Goal: Transaction & Acquisition: Purchase product/service

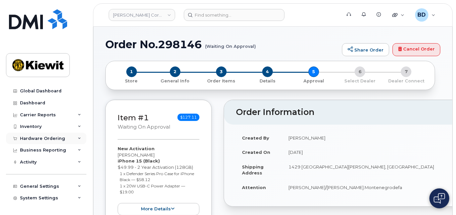
click at [79, 137] on icon at bounding box center [79, 138] width 3 height 3
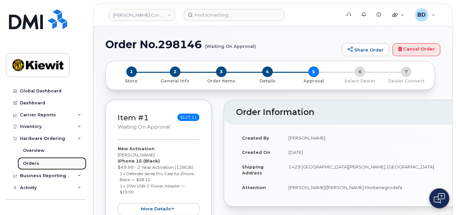
click at [46, 165] on link "Orders" at bounding box center [52, 163] width 69 height 13
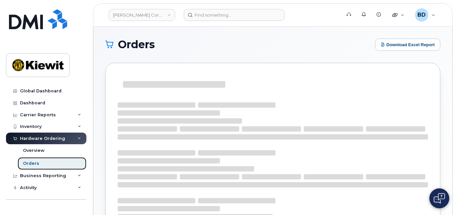
click at [41, 163] on link "Orders" at bounding box center [52, 163] width 69 height 13
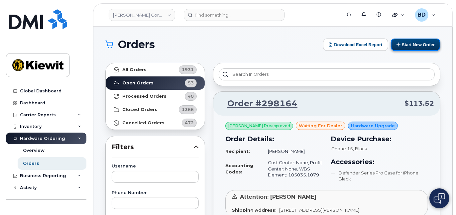
click at [415, 43] on button "Start New Order" at bounding box center [414, 45] width 49 height 12
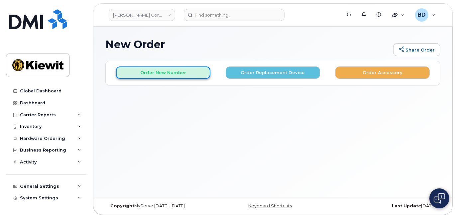
click at [147, 70] on button "Order New Number" at bounding box center [163, 72] width 94 height 12
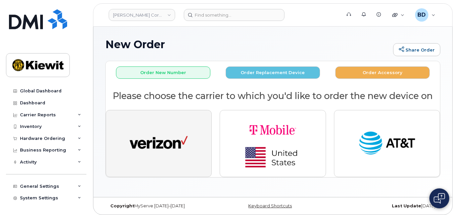
click at [166, 143] on img "button" at bounding box center [158, 143] width 58 height 30
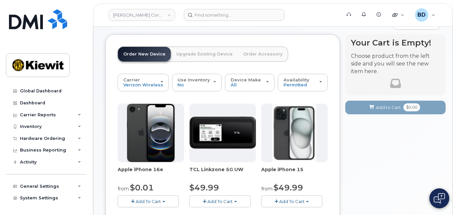
scroll to position [88, 0]
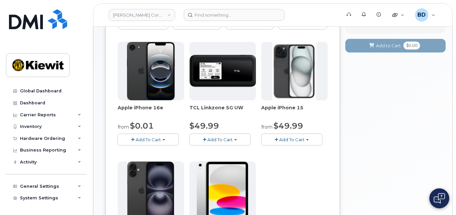
click at [296, 139] on span "Add To Cart" at bounding box center [291, 139] width 25 height 5
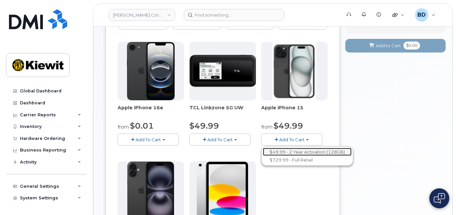
click at [294, 149] on link "$49.99 - 2 Year Activation (128GB)" at bounding box center [307, 152] width 89 height 8
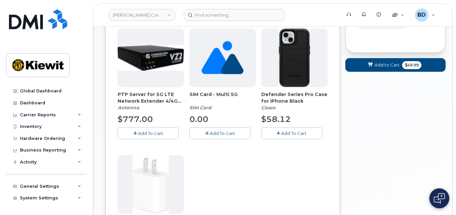
scroll to position [133, 0]
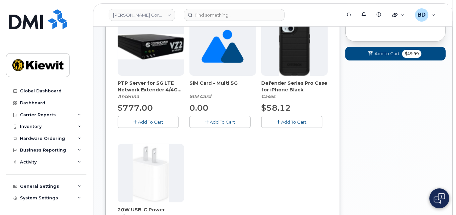
click at [291, 121] on span "Add To Cart" at bounding box center [293, 121] width 25 height 5
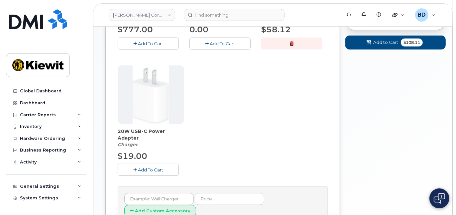
scroll to position [266, 0]
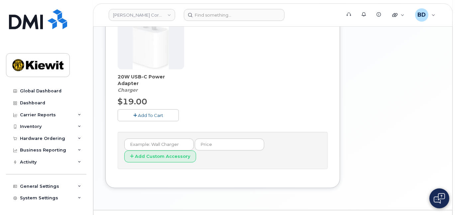
click at [144, 115] on span "Add To Cart" at bounding box center [150, 115] width 25 height 5
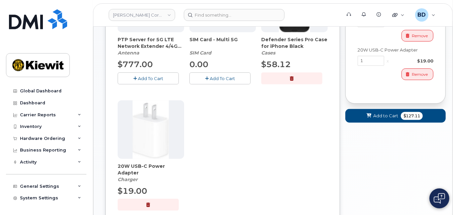
scroll to position [177, 0]
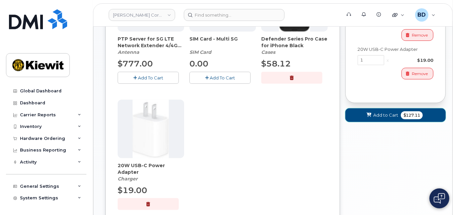
click at [383, 114] on span "Add to Cart" at bounding box center [385, 115] width 25 height 6
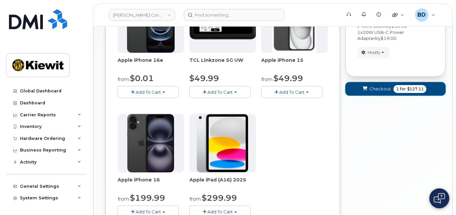
click at [385, 89] on span "Checkout" at bounding box center [380, 89] width 22 height 6
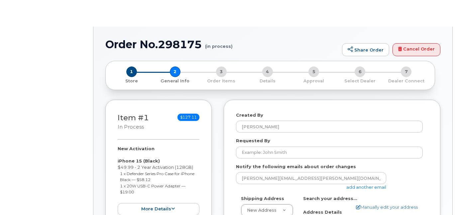
select select
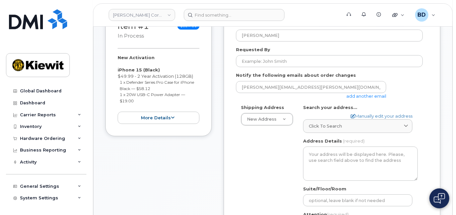
scroll to position [133, 0]
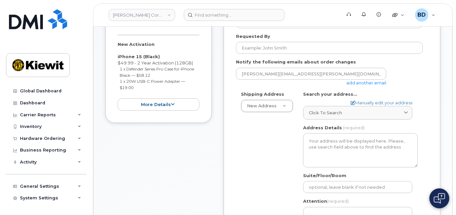
click at [372, 82] on link "add another email" at bounding box center [366, 82] width 40 height 5
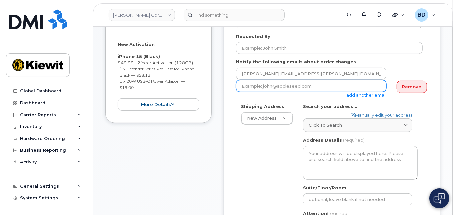
click at [265, 87] on input "email" at bounding box center [311, 86] width 150 height 12
paste input "jenna.savard@kiewit.com"
type input "jenna.savard@kiewit.com"
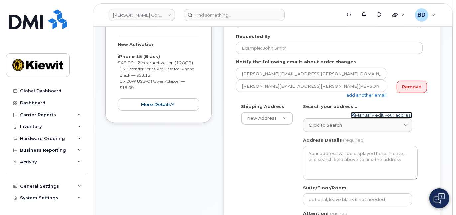
click at [365, 114] on link "Manually edit your address" at bounding box center [381, 115] width 62 height 6
select select
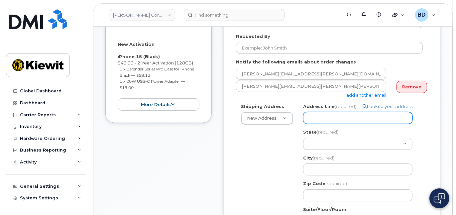
click at [327, 119] on input "Address Line (required)" at bounding box center [357, 118] width 109 height 12
paste input "8000 Forbes Place"
select select
type input "8000 Forbes Place"
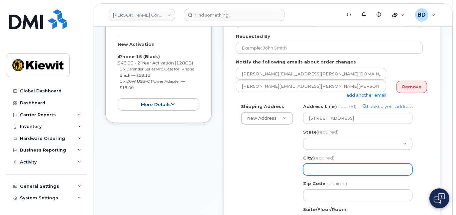
click at [318, 166] on input "City (required)" at bounding box center [357, 169] width 109 height 12
paste input "Springfield"
select select
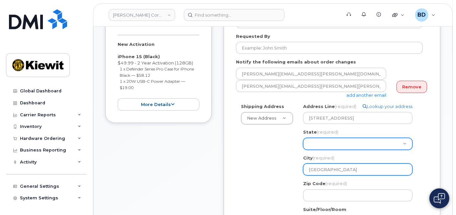
type input "Springfield"
click at [307, 142] on select "Alabama Alaska American Samoa Arizona Arkansas California Colorado Connecticut …" at bounding box center [357, 144] width 109 height 12
click at [326, 143] on select "Alabama Alaska American Samoa Arizona Arkansas California Colorado Connecticut …" at bounding box center [357, 144] width 109 height 12
select select "VT"
select select
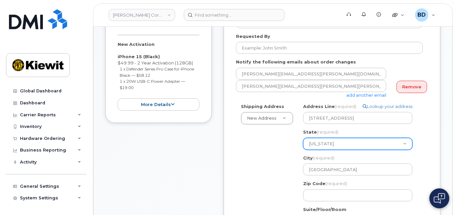
select select "VA"
click at [323, 145] on select "Alabama Alaska American Samoa Arizona Arkansas California Colorado Connecticut …" at bounding box center [357, 144] width 109 height 12
click at [303, 138] on select "Alabama Alaska American Samoa Arizona Arkansas California Colorado Connecticut …" at bounding box center [357, 144] width 109 height 12
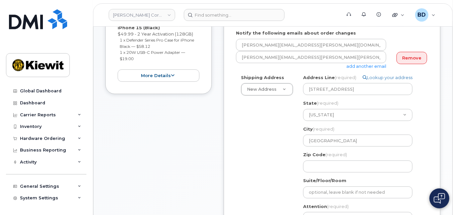
scroll to position [221, 0]
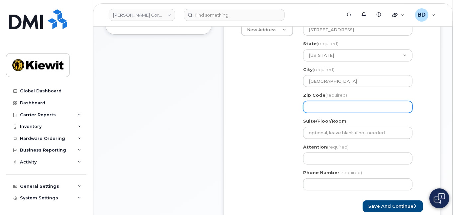
click at [317, 105] on input "Zip Code (required)" at bounding box center [357, 107] width 109 height 12
paste input "22151"
select select
type input "22151"
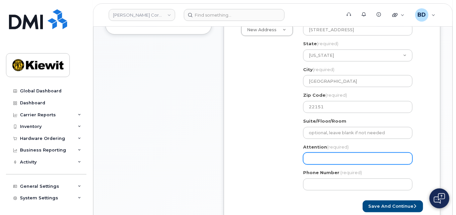
paste input "Patrick.JohnsonMayo"
select select
type input "Patrick.JohnsonMayo"
select select
type input "Patrick.JohnsonMayo/"
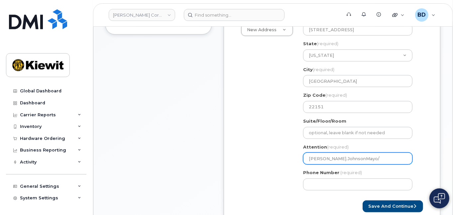
click at [358, 156] on input "Patrick.JohnsonMayo/" at bounding box center [357, 158] width 109 height 12
paste input "Lucas.Daniel"
select select
type input "Patrick.JohnsonMayo/Lucas.Daniel"
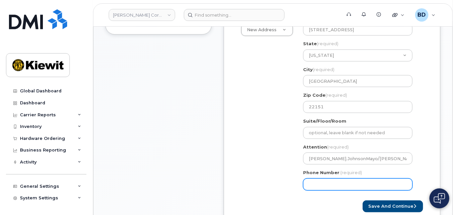
click at [322, 181] on input "Phone Number" at bounding box center [357, 184] width 109 height 12
type input "7"
click at [323, 183] on input "877" at bounding box center [357, 184] width 109 height 12
type input "8777727707"
select select
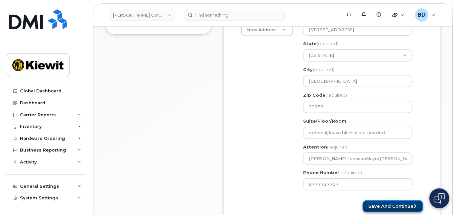
click at [391, 205] on button "Save and Continue" at bounding box center [392, 206] width 60 height 12
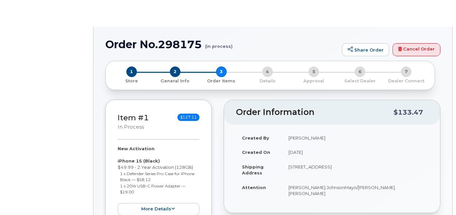
select select
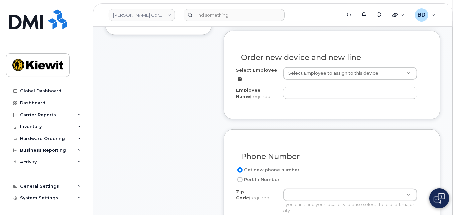
scroll to position [221, 0]
click at [299, 87] on input "Employee Name (required)" at bounding box center [350, 93] width 135 height 12
paste input "[PERSON_NAME].[PERSON_NAME]"
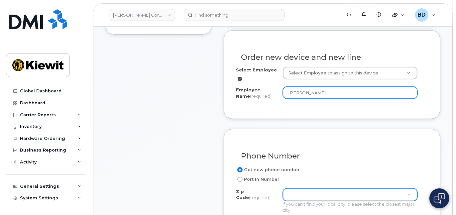
type input "[PERSON_NAME]"
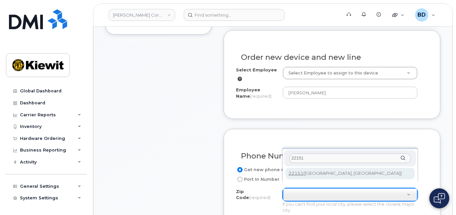
type input "22151"
type input "22151 (Springfield, VA)"
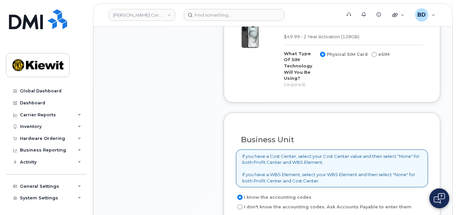
scroll to position [575, 0]
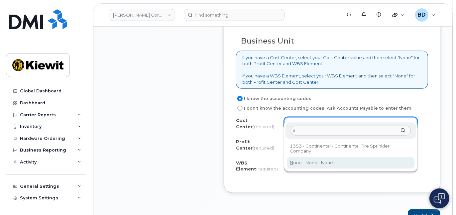
type input "n"
drag, startPoint x: 304, startPoint y: 160, endPoint x: 300, endPoint y: 154, distance: 7.4
type input "None"
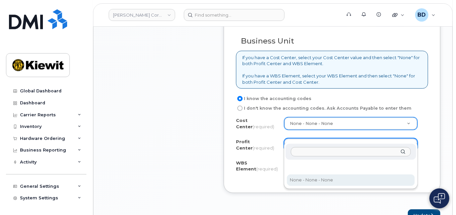
select select "None"
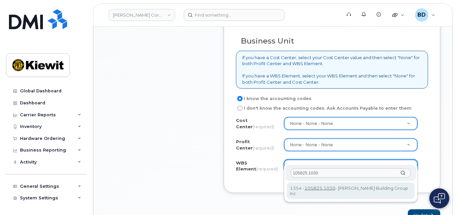
type input "105825.1030"
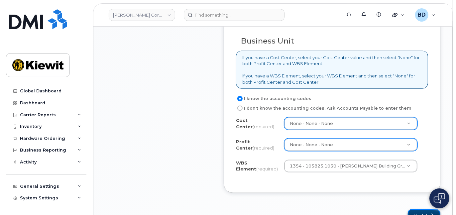
click at [420, 209] on button "Update" at bounding box center [423, 215] width 33 height 12
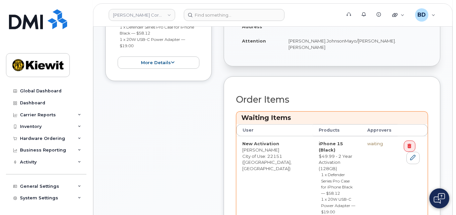
scroll to position [221, 0]
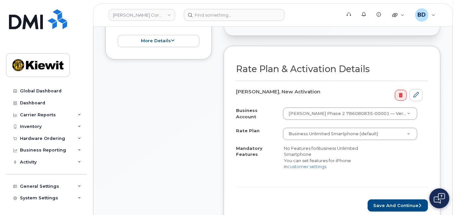
scroll to position [221, 0]
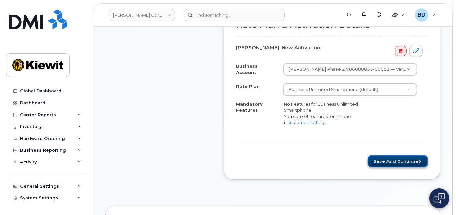
click at [388, 155] on button "Save and Continue" at bounding box center [397, 161] width 60 height 12
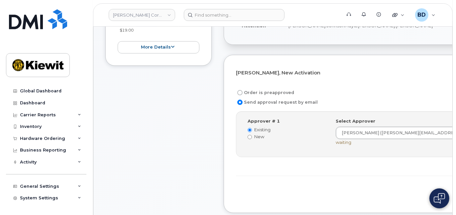
scroll to position [177, 0]
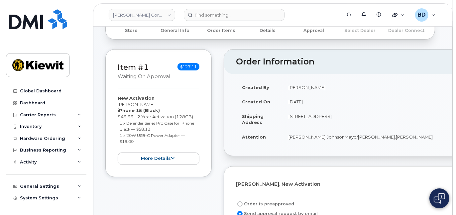
scroll to position [0, 0]
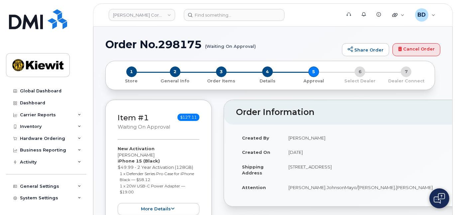
click at [174, 42] on h1 "Order No.298175 (Waiting On Approval)" at bounding box center [221, 45] width 233 height 12
click at [174, 43] on h1 "Order No.298175 (Waiting On Approval)" at bounding box center [221, 45] width 233 height 12
click at [180, 45] on h1 "Order No.298175 (Waiting On Approval)" at bounding box center [221, 45] width 233 height 12
copy h1 "298175"
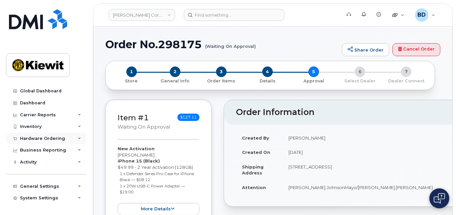
click at [78, 138] on icon at bounding box center [79, 138] width 3 height 3
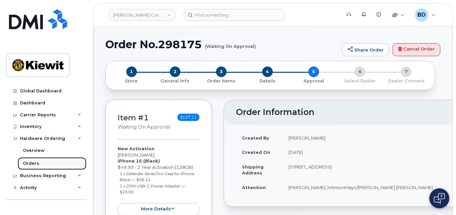
click at [40, 163] on link "Orders" at bounding box center [52, 163] width 69 height 13
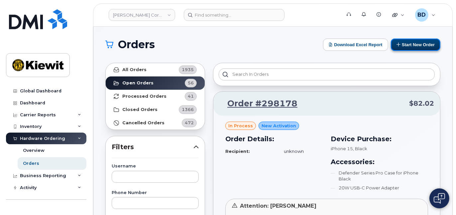
click at [409, 43] on button "Start New Order" at bounding box center [414, 45] width 49 height 12
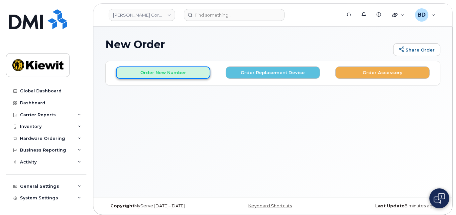
click at [162, 75] on button "Order New Number" at bounding box center [163, 72] width 94 height 12
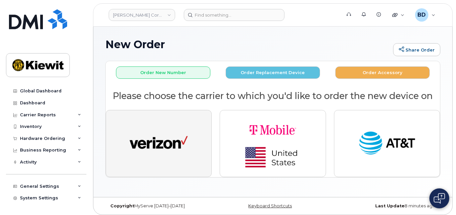
click at [145, 139] on img "button" at bounding box center [158, 143] width 58 height 30
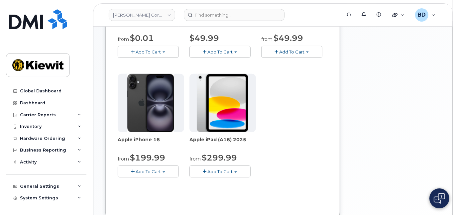
scroll to position [177, 0]
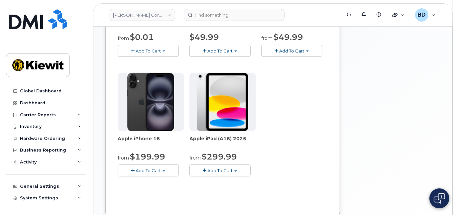
click at [295, 54] on button "Add To Cart" at bounding box center [291, 51] width 61 height 12
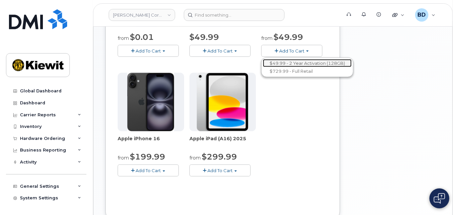
click at [290, 62] on link "$49.99 - 2 Year Activation (128GB)" at bounding box center [307, 63] width 89 height 8
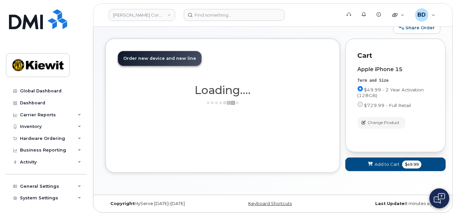
scroll to position [98, 0]
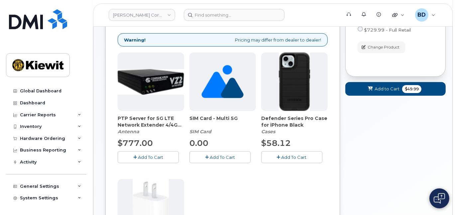
click at [292, 154] on span "Add To Cart" at bounding box center [293, 156] width 25 height 5
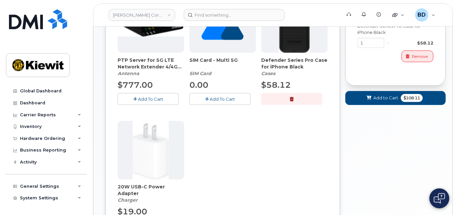
scroll to position [186, 0]
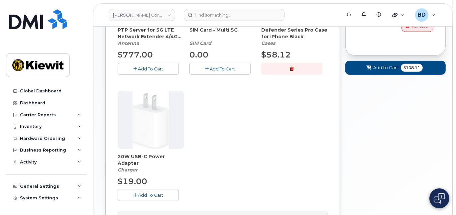
click at [156, 192] on span "Add To Cart" at bounding box center [150, 194] width 25 height 5
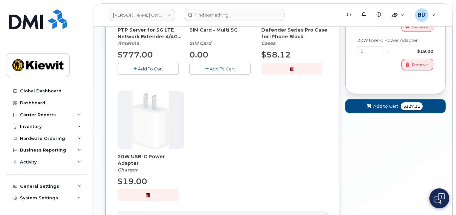
click at [382, 107] on span "Add to Cart" at bounding box center [385, 106] width 25 height 6
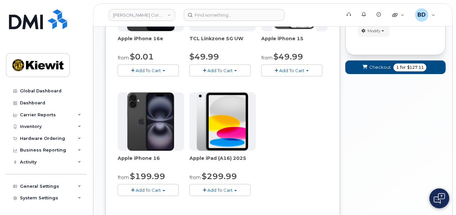
scroll to position [92, 0]
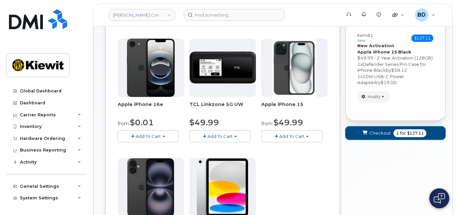
click at [378, 133] on span "Checkout" at bounding box center [380, 133] width 22 height 6
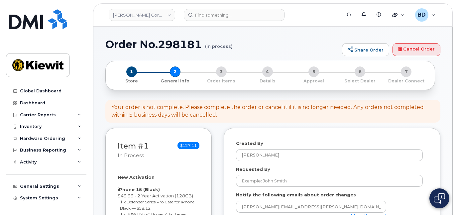
select select
click at [78, 138] on icon at bounding box center [79, 138] width 3 height 3
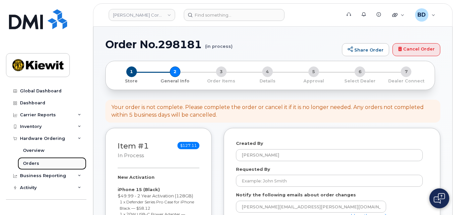
click at [32, 163] on div "Orders" at bounding box center [31, 163] width 16 height 6
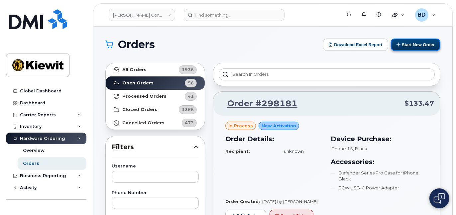
click at [408, 42] on button "Start New Order" at bounding box center [414, 45] width 49 height 12
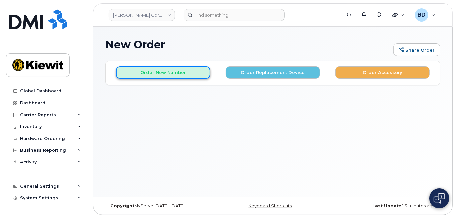
click at [153, 70] on button "Order New Number" at bounding box center [163, 72] width 94 height 12
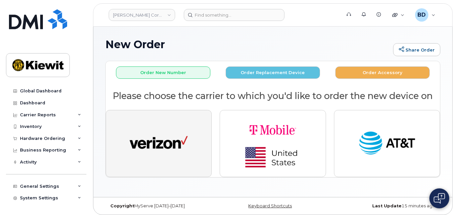
click at [144, 133] on img "button" at bounding box center [158, 143] width 58 height 30
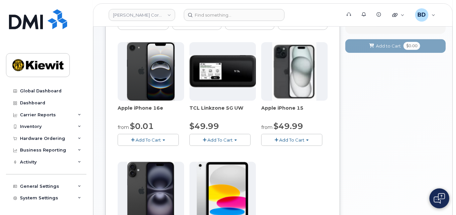
scroll to position [88, 0]
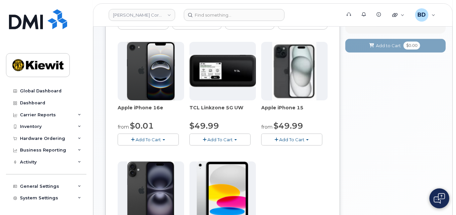
click at [294, 139] on span "Add To Cart" at bounding box center [291, 139] width 25 height 5
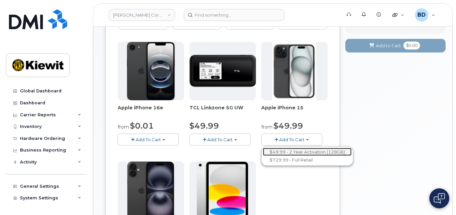
click at [294, 151] on link "$49.99 - 2 Year Activation (128GB)" at bounding box center [307, 152] width 89 height 8
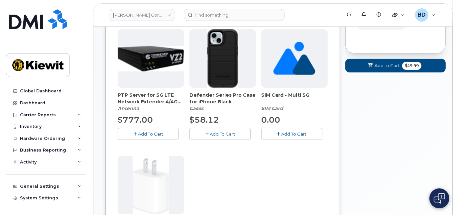
scroll to position [133, 0]
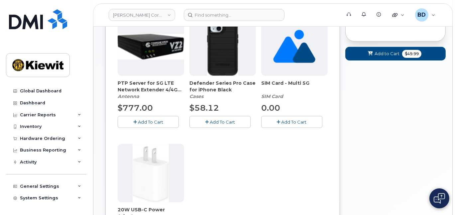
click at [225, 119] on span "Add To Cart" at bounding box center [221, 121] width 25 height 5
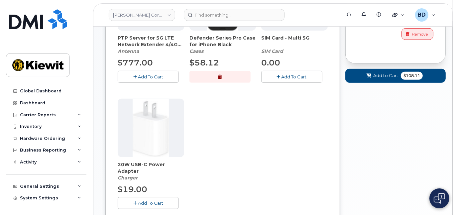
scroll to position [221, 0]
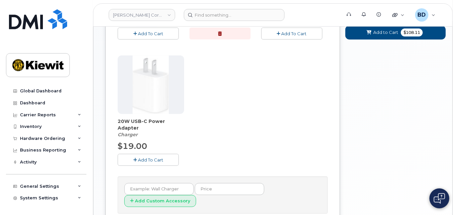
click at [161, 159] on span "Add To Cart" at bounding box center [150, 159] width 25 height 5
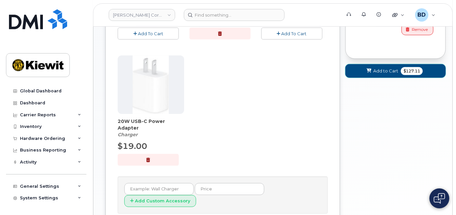
click at [377, 68] on span "Add to Cart" at bounding box center [385, 71] width 25 height 6
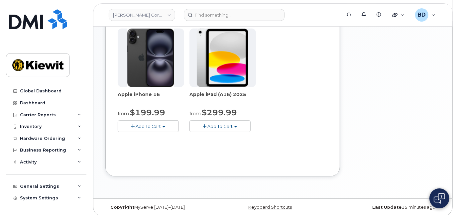
scroll to position [224, 0]
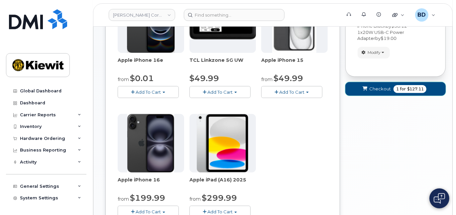
click at [375, 88] on span "Checkout" at bounding box center [380, 89] width 22 height 6
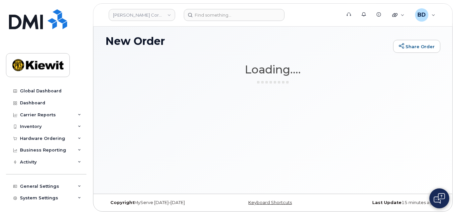
scroll to position [3, 0]
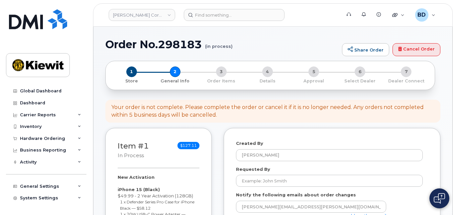
select select
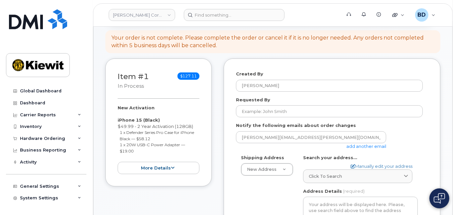
scroll to position [88, 0]
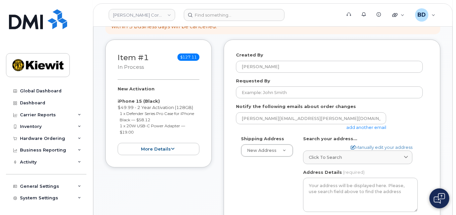
click at [367, 126] on link "add another email" at bounding box center [366, 127] width 40 height 5
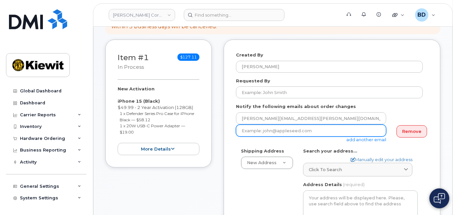
click at [265, 130] on input "email" at bounding box center [311, 131] width 150 height 12
paste input "matt.gabriel@kiewit.com"
type input "matt.gabriel@kiewit.com"
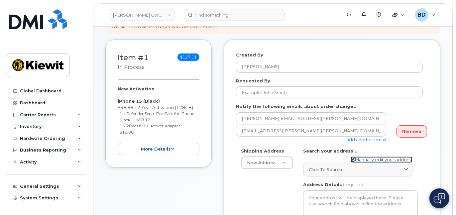
click at [368, 158] on link "Manually edit your address" at bounding box center [381, 159] width 62 height 6
select select
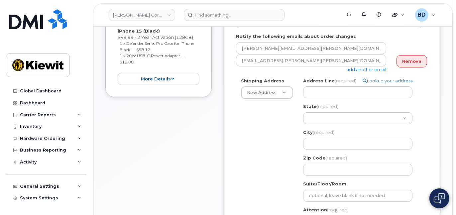
scroll to position [177, 0]
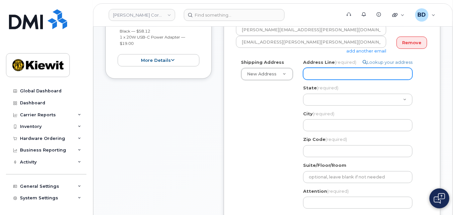
paste input "2050 Roanoke Rd"
select select
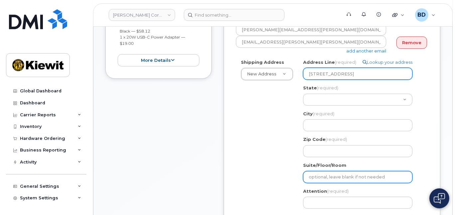
type input "2050 Roanoke Rd"
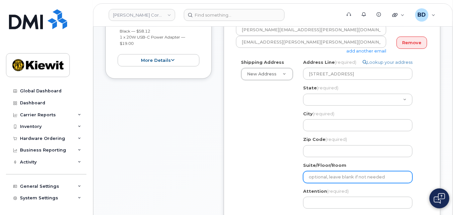
click at [309, 179] on input "Suite/Floor/Room" at bounding box center [357, 177] width 109 height 12
type input "Suite 100"
select select
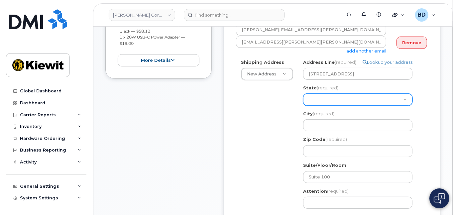
click at [326, 97] on select "Alabama Alaska American Samoa Arizona Arkansas California Colorado Connecticut …" at bounding box center [357, 100] width 109 height 12
select select "TX"
click at [303, 94] on select "Alabama Alaska American Samoa Arizona Arkansas California Colorado Connecticut …" at bounding box center [357, 100] width 109 height 12
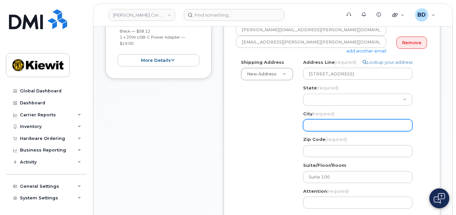
drag, startPoint x: 312, startPoint y: 123, endPoint x: 310, endPoint y: 118, distance: 5.2
click at [312, 119] on div "City (required) 2050 Roanoke Rd, TX, USA" at bounding box center [360, 121] width 115 height 21
select select
type input "W"
select select
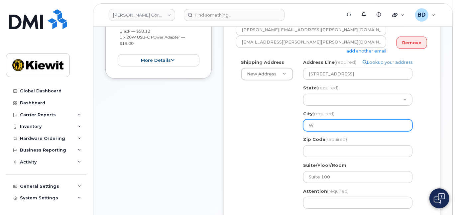
type input "We"
select select
type input "Wes"
select select
type input "West"
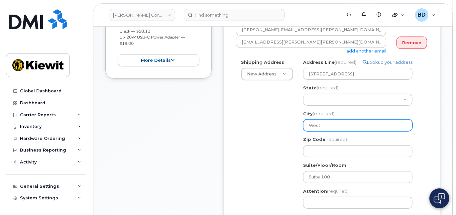
select select
type input "Westl"
select select
type input "Westla"
select select
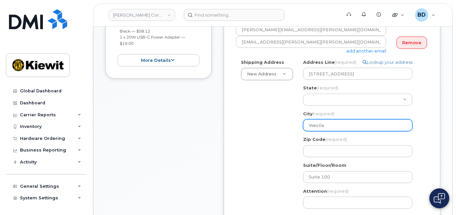
type input "Westlak"
select select
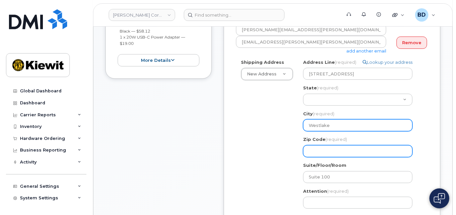
type input "Westlake"
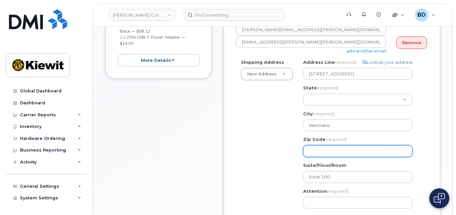
click at [339, 150] on input "Zip Code (required)" at bounding box center [357, 151] width 109 height 12
select select
type input "7"
select select
type input "76"
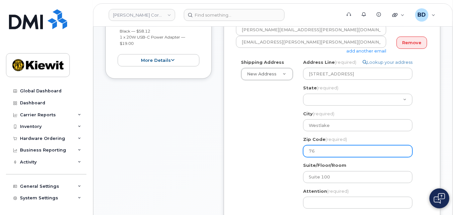
select select
type input "762"
select select
type input "7626"
select select
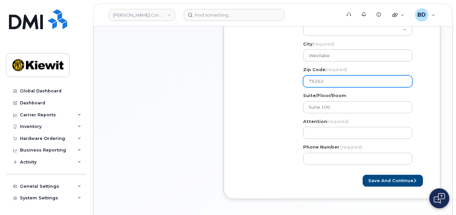
scroll to position [266, 0]
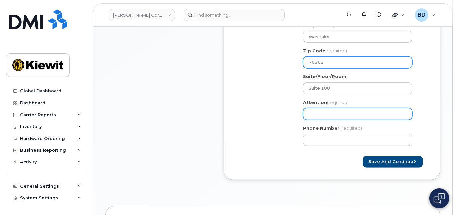
type input "76262"
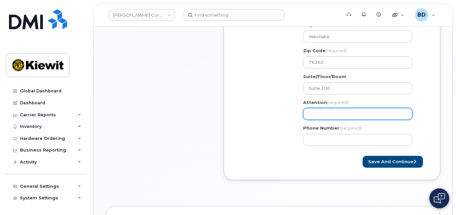
click at [317, 114] on input "Attention (required)" at bounding box center [357, 114] width 109 height 12
select select
type input "C"
select select
type input "Ch"
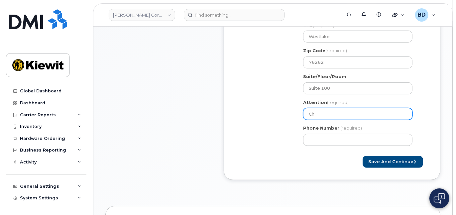
select select
type input "Cha"
select select
type input "Chad"
select select
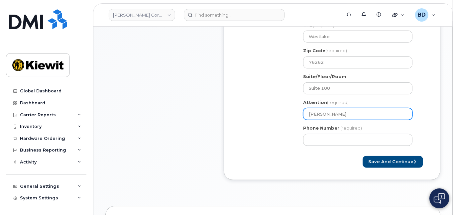
type input "Chad J"
select select
type input "Chad Jo"
select select
type input "Chad Jon"
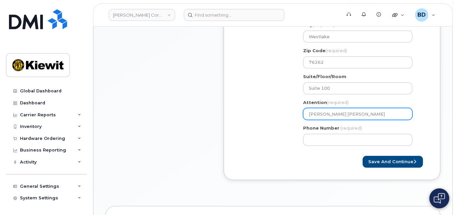
select select
type input "Chad Jone"
select select
type input "Chad Jones"
select select
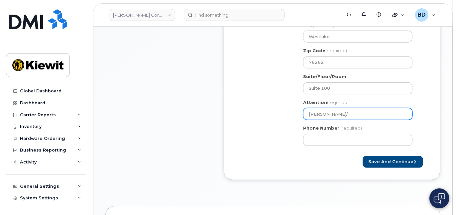
type input "Chad Jones/"
select select
type input "Chad Jones/ R"
select select
type input "Chad Jones/ Re"
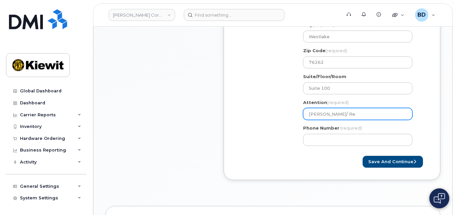
select select
type input "Chad Jones/ Rei"
select select
type input "Chad Jones/ Re"
select select
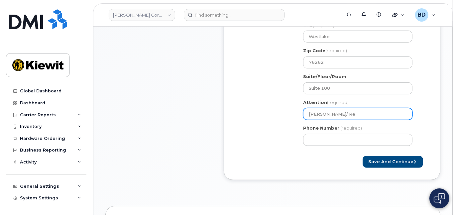
type input "Chad Jones/ Rea"
select select
type input "Chad Jones/ Read"
select select
type input "Chad Jones/ Read A"
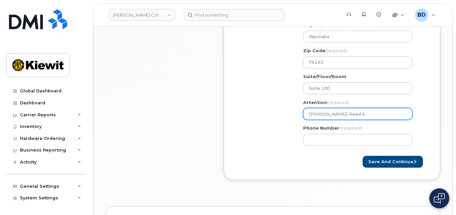
select select
type input "Chad Jones/ Read Ar"
select select
type input "Chad Jones/ Read Ari"
select select
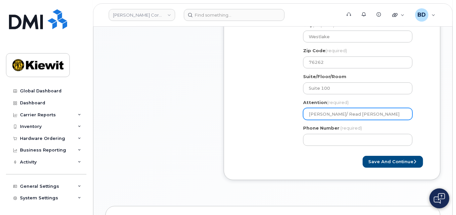
type input "Chad Jones/ Read Arin"
select select
type input "Chad Jones/ Read Aring"
select select
type input "Chad Jones/ Read Aringd"
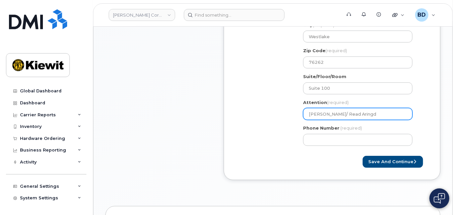
select select
type input "Chad Jones/ Read Aringda"
select select
type input "Chad Jones/ Read Aringdal"
select select
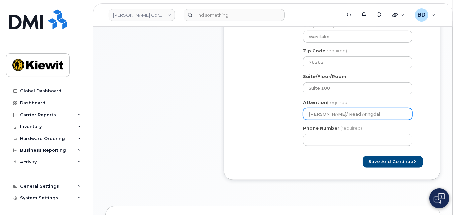
type input "Chad Jones/ Read Aringdale"
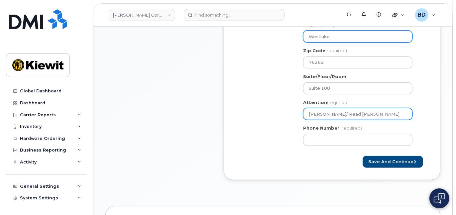
select select
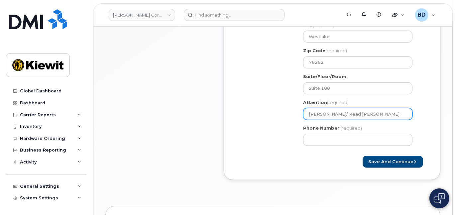
drag, startPoint x: 336, startPoint y: 114, endPoint x: 400, endPoint y: 115, distance: 63.4
click at [399, 116] on input "Chad Jones/ Read Areingdale" at bounding box center [357, 114] width 109 height 12
type input "Chad Jones/ Read Areingdale"
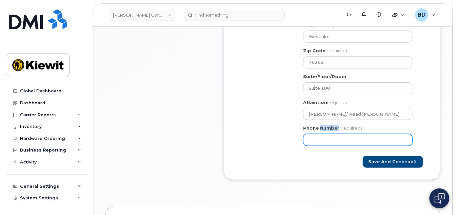
drag, startPoint x: 320, startPoint y: 131, endPoint x: 318, endPoint y: 134, distance: 3.7
click at [318, 134] on div "Phone Number (required)" at bounding box center [360, 135] width 115 height 21
click at [317, 141] on input "Phone Number" at bounding box center [357, 140] width 109 height 12
type input "8777727707"
select select
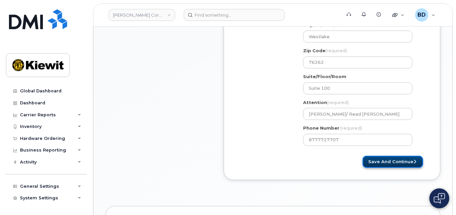
click at [392, 159] on button "Save and Continue" at bounding box center [392, 162] width 60 height 12
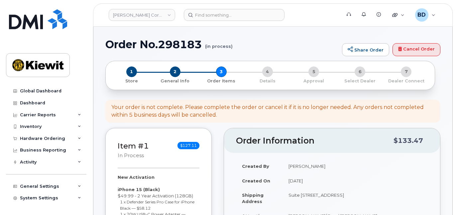
select select
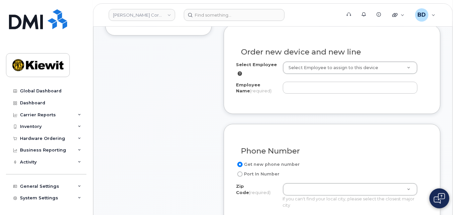
scroll to position [221, 0]
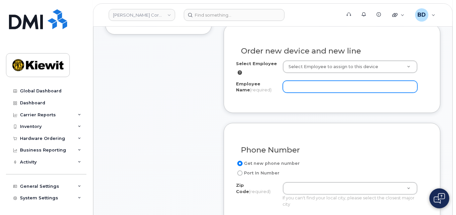
click at [290, 88] on input "Employee Name (required)" at bounding box center [350, 87] width 135 height 12
paste input "Read Areingdale"
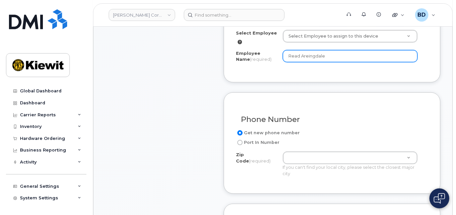
scroll to position [266, 0]
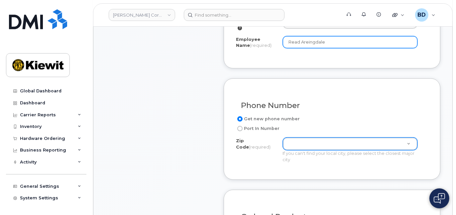
type input "Read Areingdale"
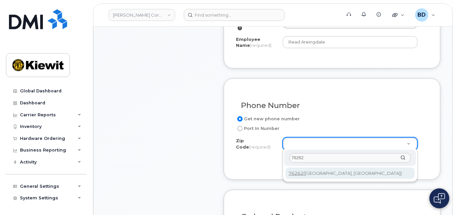
type input "76262"
type input "76262 ([GEOGRAPHIC_DATA], [GEOGRAPHIC_DATA])"
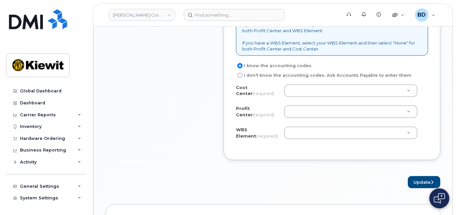
scroll to position [620, 0]
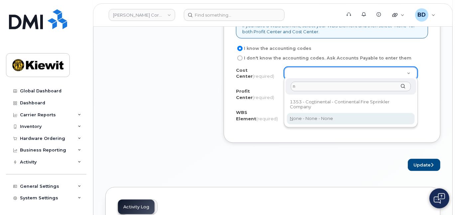
type input "n"
drag, startPoint x: 303, startPoint y: 117, endPoint x: 299, endPoint y: 102, distance: 15.1
type input "None"
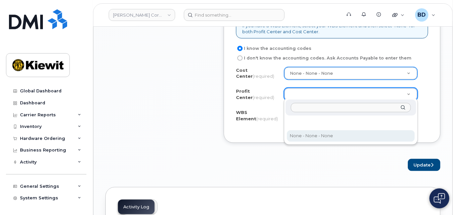
select select "None"
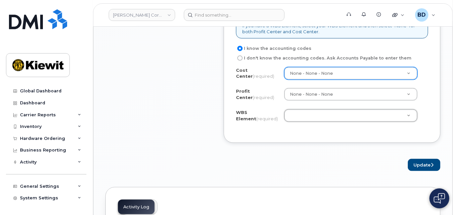
paste input "110234.1705"
type input "110234.1705"
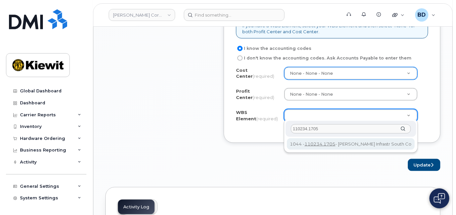
type input "110234.1705"
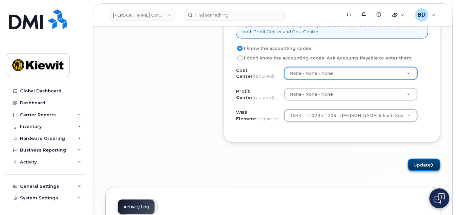
click at [419, 159] on button "Update" at bounding box center [423, 165] width 33 height 12
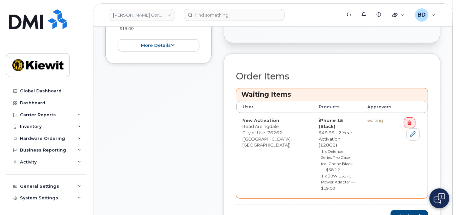
scroll to position [221, 0]
click at [405, 209] on button "Checkout" at bounding box center [409, 215] width 38 height 12
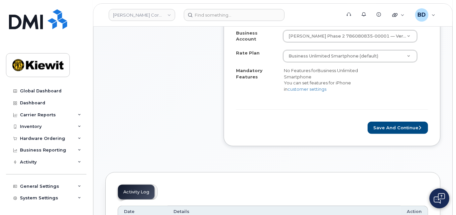
scroll to position [266, 0]
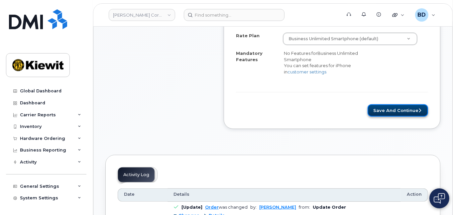
click at [401, 104] on button "Save and Continue" at bounding box center [397, 110] width 60 height 12
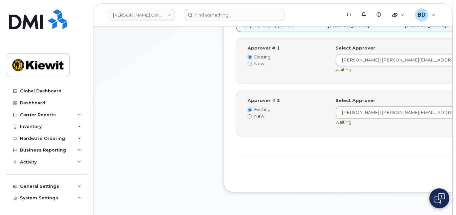
scroll to position [266, 0]
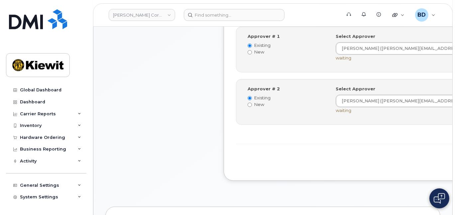
scroll to position [0, 0]
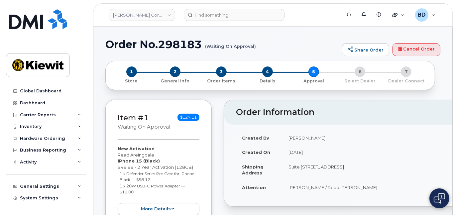
click at [165, 43] on h1 "Order No.298183 (Waiting On Approval)" at bounding box center [221, 45] width 233 height 12
copy h1 "298183"
click at [78, 137] on icon at bounding box center [79, 138] width 3 height 3
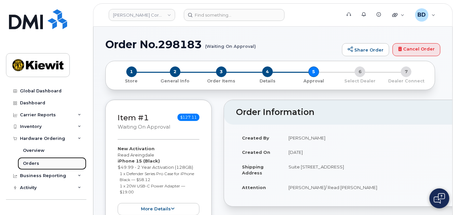
click at [52, 164] on link "Orders" at bounding box center [52, 163] width 69 height 13
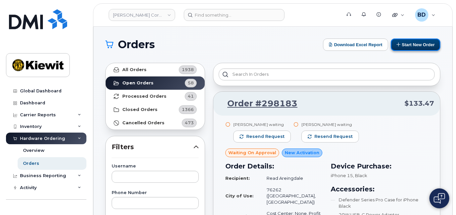
click at [421, 46] on button "Start New Order" at bounding box center [414, 45] width 49 height 12
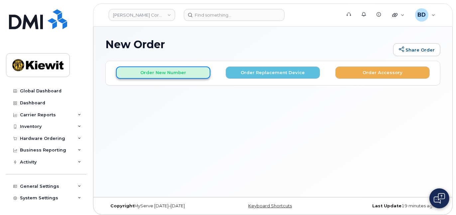
click at [140, 74] on button "Order New Number" at bounding box center [163, 72] width 94 height 12
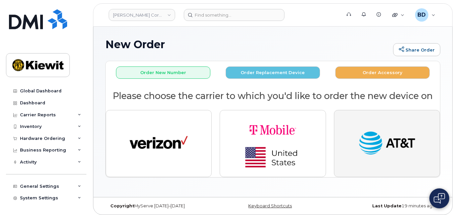
click at [396, 144] on img "button" at bounding box center [387, 143] width 58 height 30
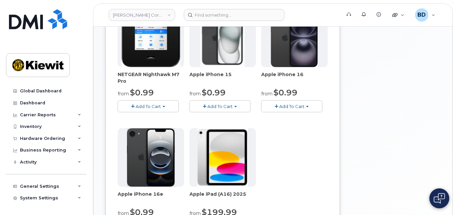
scroll to position [133, 0]
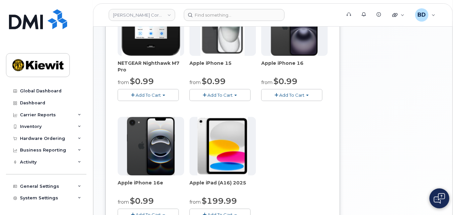
click at [220, 95] on span "Add To Cart" at bounding box center [219, 94] width 25 height 5
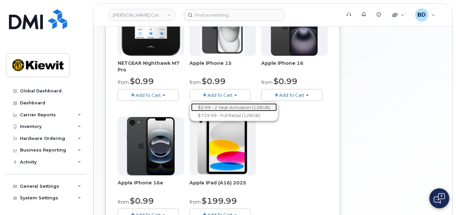
click at [216, 106] on link "$0.99 - 2 Year Activation (128GB)" at bounding box center [234, 107] width 86 height 8
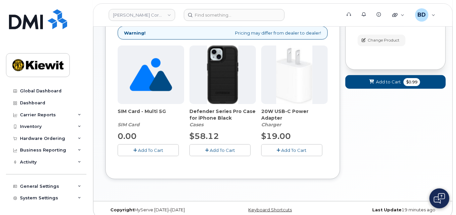
scroll to position [111, 0]
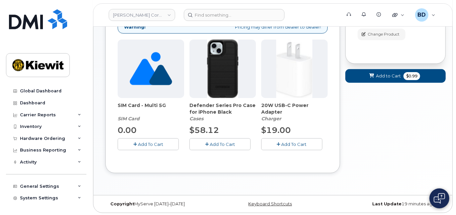
click at [214, 142] on span "Add To Cart" at bounding box center [221, 143] width 25 height 5
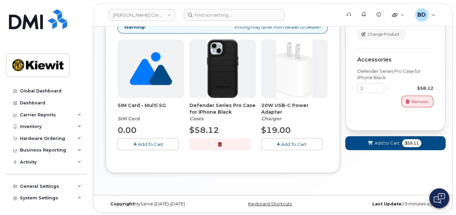
drag, startPoint x: 280, startPoint y: 143, endPoint x: 323, endPoint y: 143, distance: 43.8
click at [280, 143] on button "Add To Cart" at bounding box center [291, 144] width 61 height 12
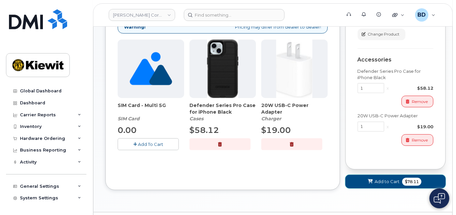
click at [386, 177] on button "Add to Cart $78.11" at bounding box center [395, 182] width 100 height 14
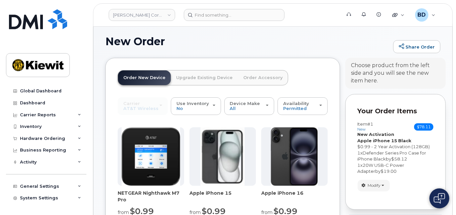
scroll to position [47, 0]
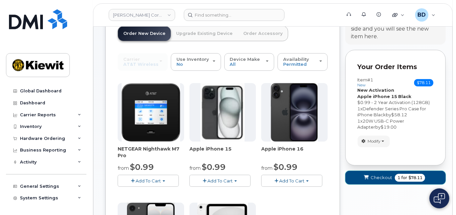
click at [379, 179] on span "Checkout" at bounding box center [381, 177] width 22 height 6
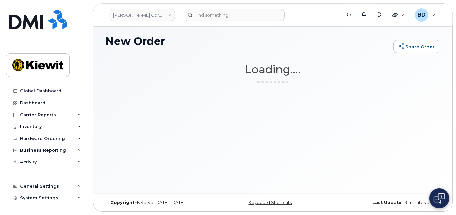
scroll to position [3, 0]
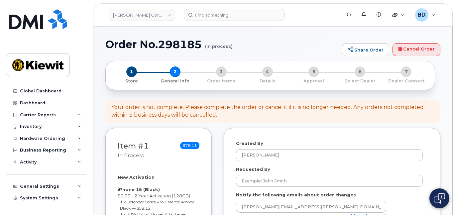
select select
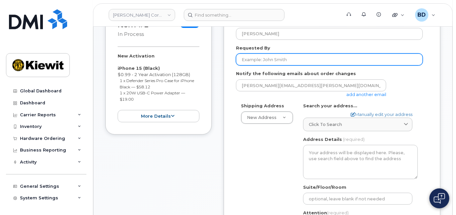
scroll to position [133, 0]
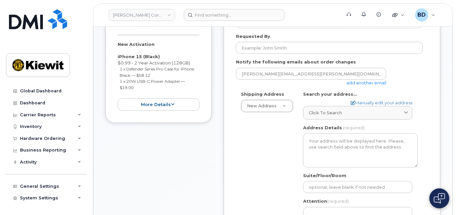
click at [376, 83] on link "add another email" at bounding box center [366, 82] width 40 height 5
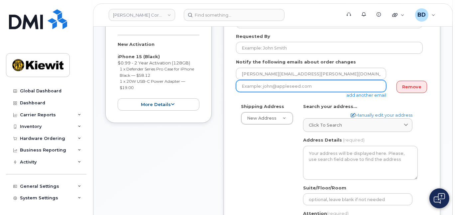
click at [280, 86] on input "email" at bounding box center [311, 86] width 150 height 12
paste input "[EMAIL_ADDRESS][PERSON_NAME][PERSON_NAME][DOMAIN_NAME]"
type input "[EMAIL_ADDRESS][PERSON_NAME][PERSON_NAME][DOMAIN_NAME]"
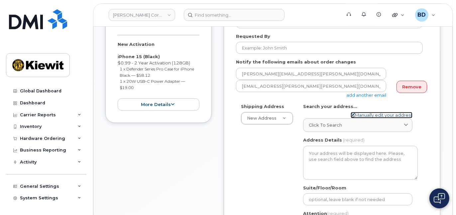
click at [365, 114] on link "Manually edit your address" at bounding box center [381, 115] width 62 height 6
select select
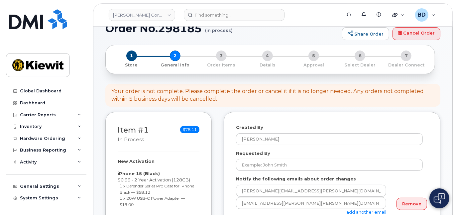
scroll to position [0, 0]
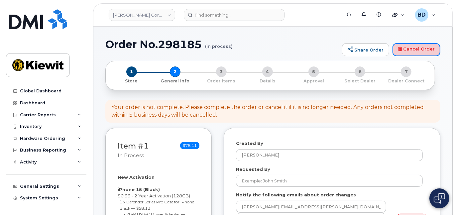
drag, startPoint x: 415, startPoint y: 45, endPoint x: 277, endPoint y: 41, distance: 138.5
click at [415, 45] on link "Cancel Order" at bounding box center [416, 49] width 48 height 13
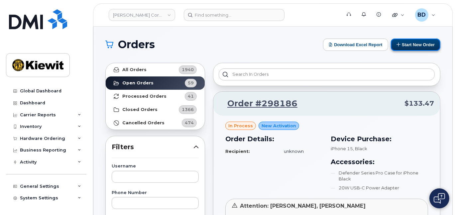
click at [415, 43] on button "Start New Order" at bounding box center [414, 45] width 49 height 12
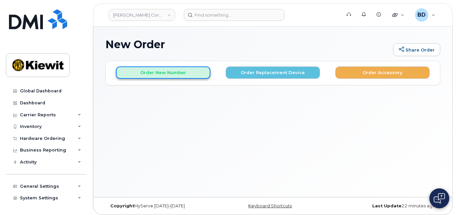
click at [183, 70] on button "Order New Number" at bounding box center [163, 72] width 94 height 12
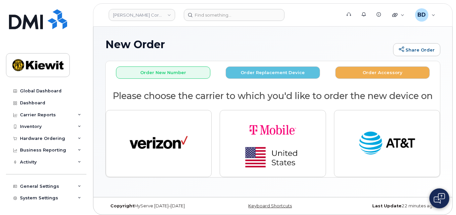
click at [154, 182] on div "New Order Share Order × Share This Order If you want to allow others to create …" at bounding box center [272, 112] width 359 height 170
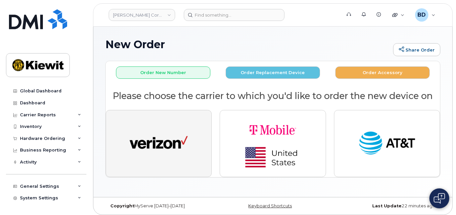
click at [166, 143] on img "button" at bounding box center [158, 143] width 58 height 30
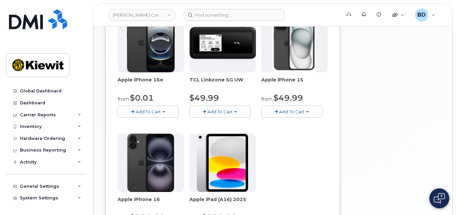
scroll to position [133, 0]
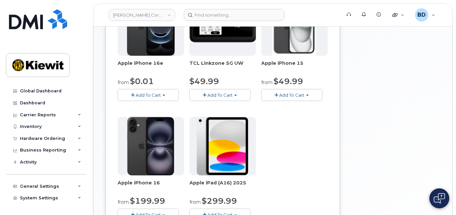
click at [290, 95] on span "Add To Cart" at bounding box center [291, 94] width 25 height 5
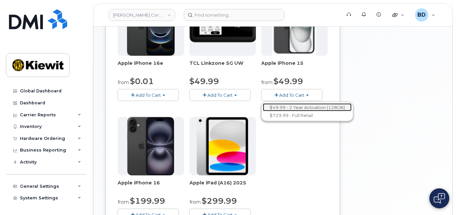
click at [308, 106] on link "$49.99 - 2 Year Activation (128GB)" at bounding box center [307, 107] width 89 height 8
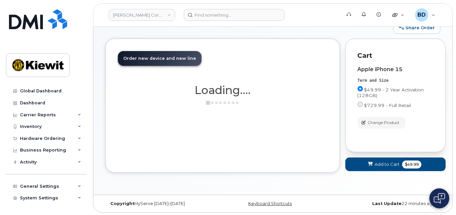
scroll to position [98, 0]
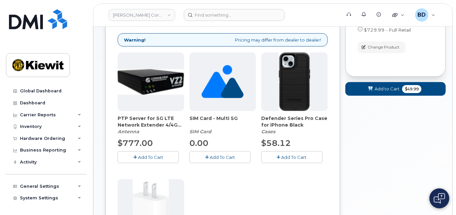
click at [290, 154] on span "Add To Cart" at bounding box center [293, 156] width 25 height 5
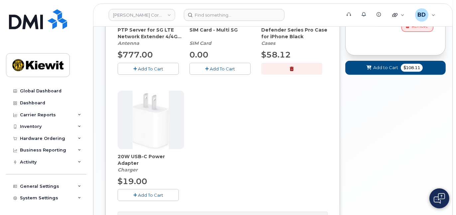
scroll to position [230, 0]
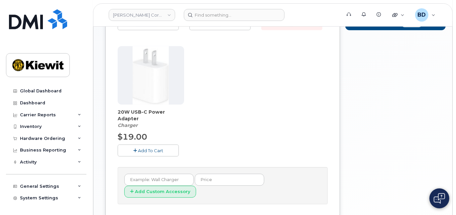
click at [141, 151] on span "Add To Cart" at bounding box center [150, 150] width 25 height 5
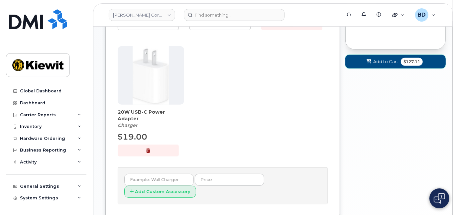
click at [385, 63] on span "Add to Cart" at bounding box center [385, 61] width 25 height 6
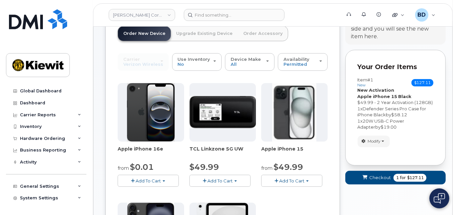
scroll to position [180, 0]
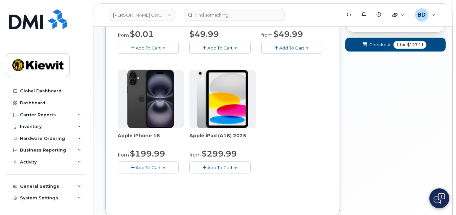
click at [377, 43] on span "Checkout" at bounding box center [380, 45] width 22 height 6
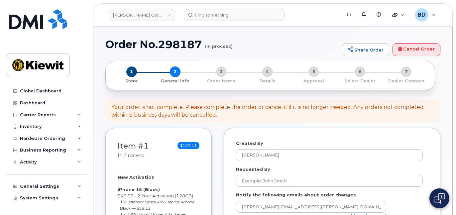
select select
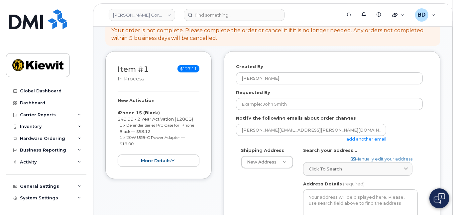
scroll to position [88, 0]
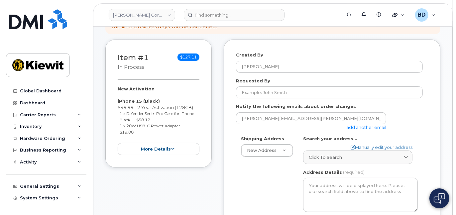
click at [359, 126] on link "add another email" at bounding box center [366, 127] width 40 height 5
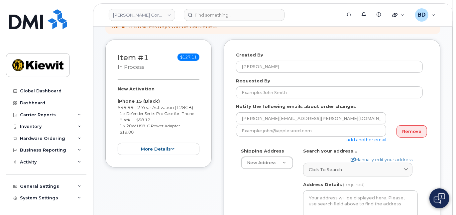
click at [253, 148] on label "Shipping Address" at bounding box center [262, 151] width 43 height 6
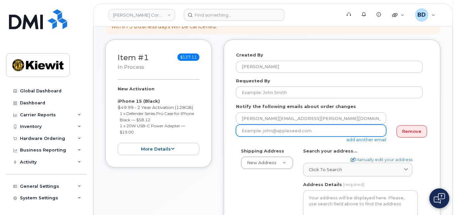
click at [249, 130] on input "email" at bounding box center [311, 131] width 150 height 12
paste input "[PERSON_NAME][EMAIL_ADDRESS][PERSON_NAME][PERSON_NAME][DOMAIN_NAME]"
type input "[PERSON_NAME][EMAIL_ADDRESS][PERSON_NAME][PERSON_NAME][DOMAIN_NAME]"
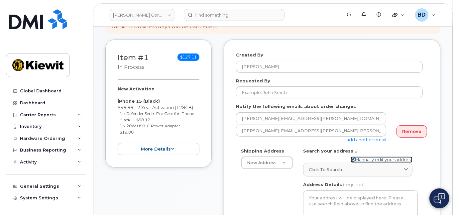
click at [368, 158] on link "Manually edit your address" at bounding box center [381, 159] width 62 height 6
select select
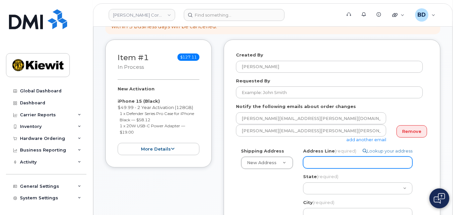
click at [322, 163] on input "Address Line (required)" at bounding box center [357, 162] width 109 height 12
paste input "[STREET_ADDRESS]"
type input "[STREET_ADDRESS]"
select select
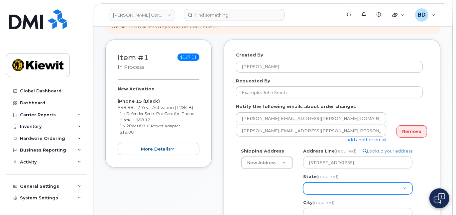
click at [319, 192] on select "[US_STATE] [US_STATE] [US_STATE] [US_STATE] [US_STATE] [US_STATE] [US_STATE] [U…" at bounding box center [357, 188] width 109 height 12
select select "NE"
click at [303, 182] on select "[US_STATE] [US_STATE] [US_STATE] [US_STATE] [US_STATE] [US_STATE] [US_STATE] [U…" at bounding box center [357, 188] width 109 height 12
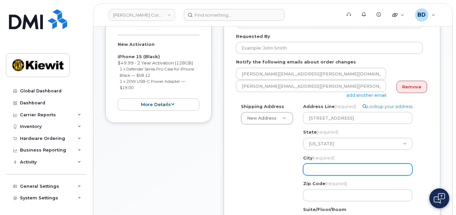
click at [318, 169] on input "City (required)" at bounding box center [357, 169] width 109 height 12
select select
type input "O"
select select
type input "Om"
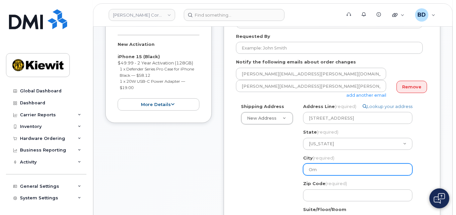
select select
type input "Oma"
select select
type input "Omah"
select select
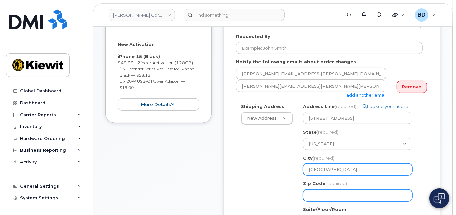
type input "Omaha"
click at [328, 193] on input "Zip Code (required)" at bounding box center [357, 195] width 109 height 12
select select
type input "6"
select select
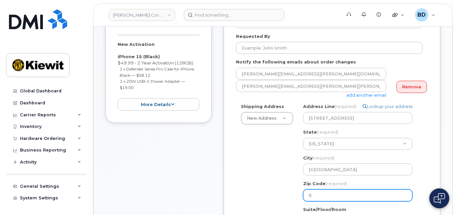
type input "68"
select select
type input "681"
select select
type input "6813"
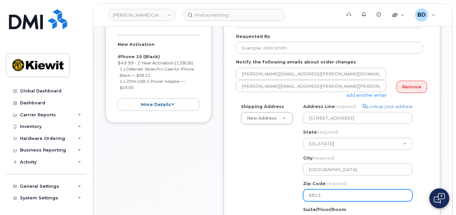
select select
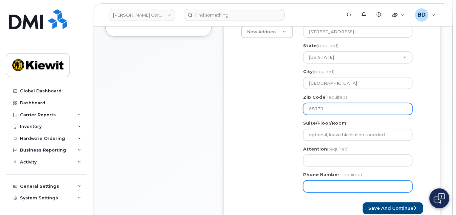
scroll to position [221, 0]
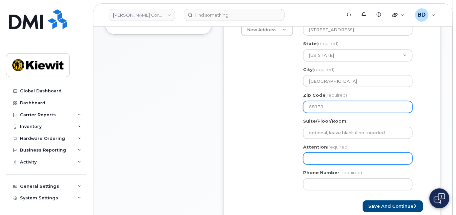
type input "68131"
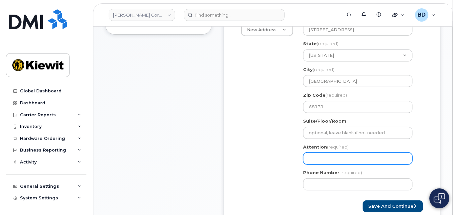
click at [312, 156] on input "Attention (required)" at bounding box center [357, 158] width 109 height 12
select select
type input "D"
select select
type input "Da"
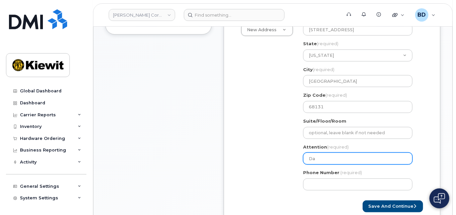
select select
type input "Dan"
select select
type input "Dant"
select select
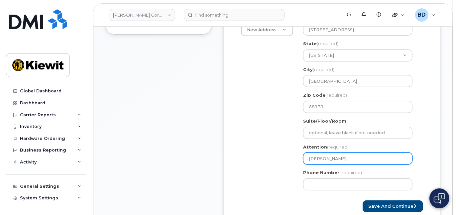
type input "Dante"
select select
type input "Dante C"
select select
type input "Dante CD"
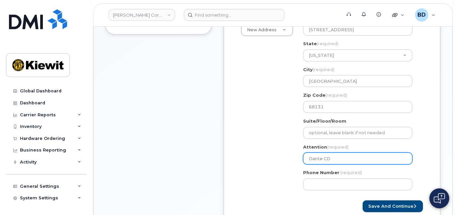
select select
type input "Dante CDe"
select select
type input "Dante CDeg"
select select
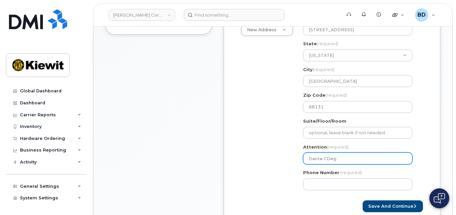
type input "Dante CDe"
select select
type input "Dante CD"
select select
type input "Dante C"
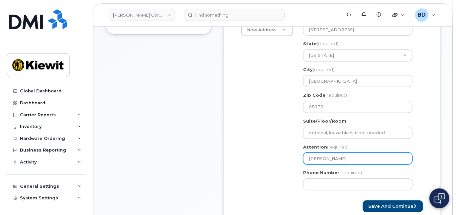
select select
type input "Dante"
select select
type input "Dante C"
select select
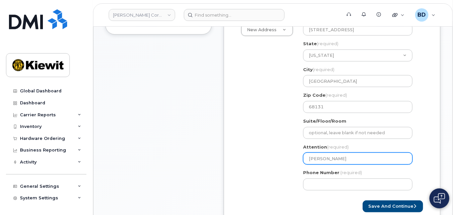
type input "Dante Ce"
select select
type input "Dante Cef"
select select
type input "Dante Cefa"
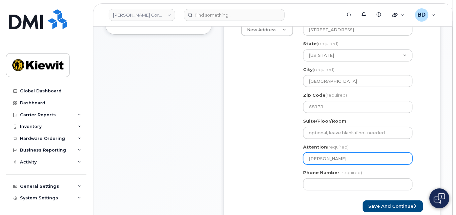
select select
type input "Dante Cefal"
select select
type input "Dante Cefali"
select select
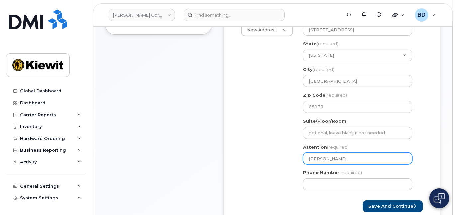
type input "Dante Cefali/"
select select
type input "Dante Cefali/R"
select select
type input "Dante Cefali/Ro"
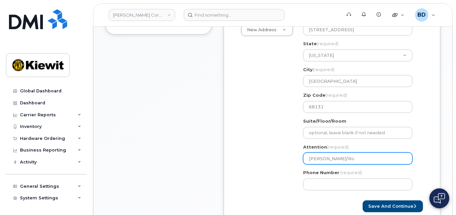
select select
type input "Dante Cefali/Rob"
select select
type input "Dante Cefali/Robe"
select select
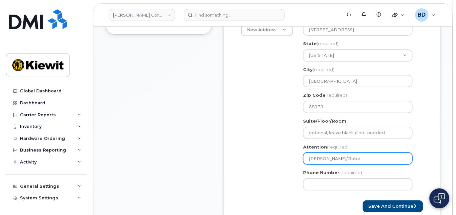
type input "Dante Cefali/Rober"
select select
type input "Dante Cefali/Robert"
select select
type input "Dante Cefali/Robert C"
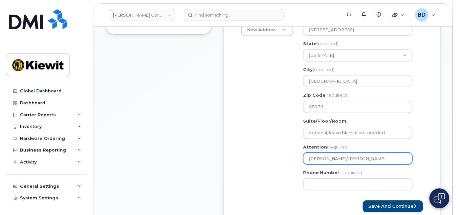
select select
type input "Dante Cefali/Robert Ch"
select select
type input "Dante Cefali/Robert Cho"
select select
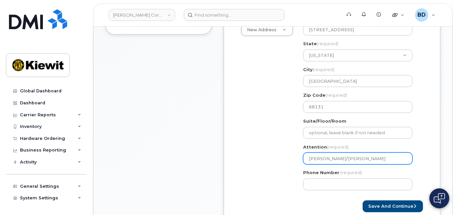
drag, startPoint x: 336, startPoint y: 158, endPoint x: 382, endPoint y: 157, distance: 45.5
click at [382, 157] on input "Dante Cefali/Robert Choi" at bounding box center [357, 158] width 109 height 12
type input "Dante Cefali/Robert Choi"
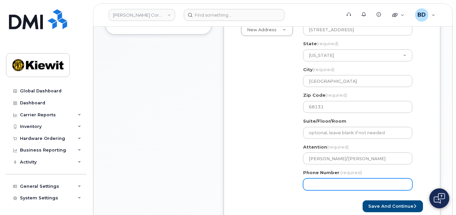
click at [322, 184] on input "Phone Number" at bounding box center [357, 184] width 109 height 12
type input "8777727707"
select select
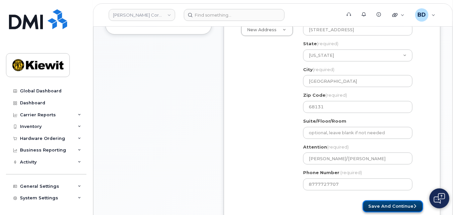
click at [388, 204] on button "Save and Continue" at bounding box center [392, 206] width 60 height 12
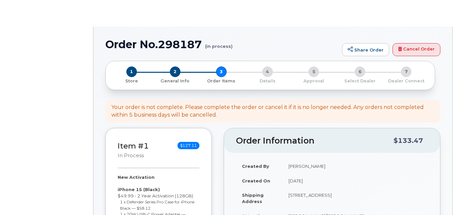
select select
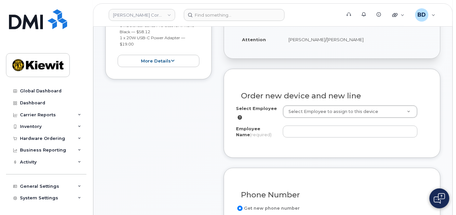
scroll to position [177, 0]
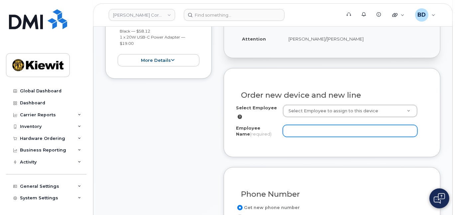
click at [341, 135] on input "Employee Name (required)" at bounding box center [350, 131] width 135 height 12
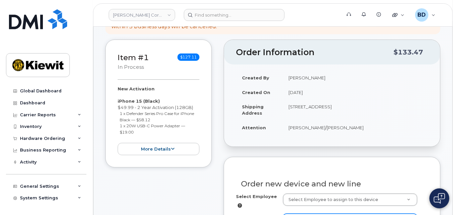
scroll to position [133, 0]
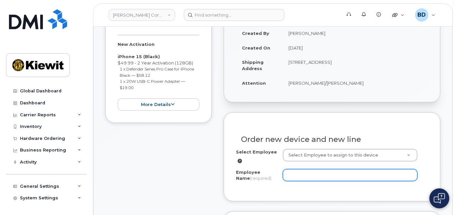
click at [290, 177] on input "Employee Name (required)" at bounding box center [350, 175] width 135 height 12
paste input "[PERSON_NAME]"
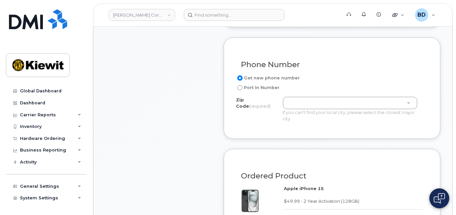
scroll to position [310, 0]
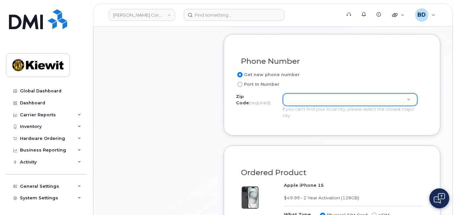
type input "[PERSON_NAME]"
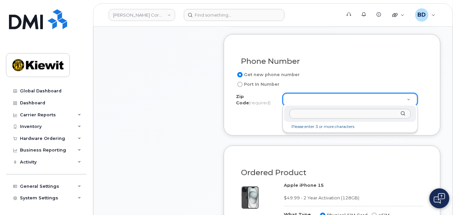
type input "8"
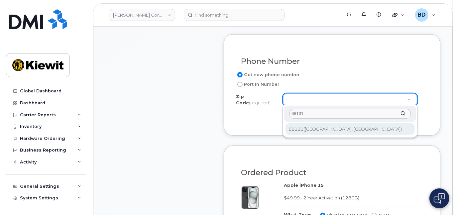
type input "68131"
type input "68131 ([GEOGRAPHIC_DATA], [GEOGRAPHIC_DATA])"
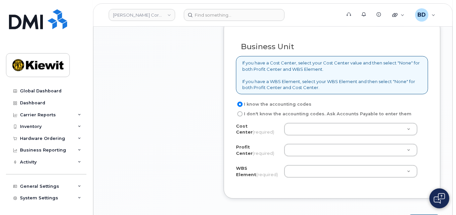
scroll to position [575, 0]
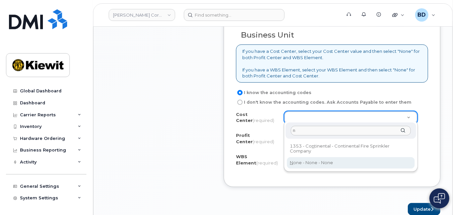
type input "n"
type input "None"
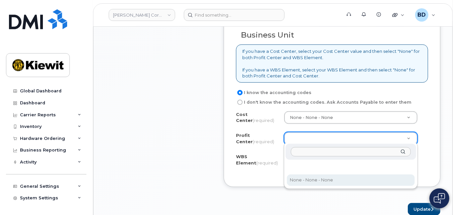
drag, startPoint x: 300, startPoint y: 183, endPoint x: 294, endPoint y: 172, distance: 12.5
select select "None"
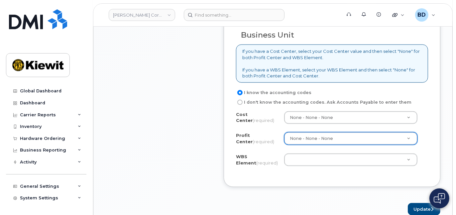
paste input "105836.1310"
type input "105836.1310"
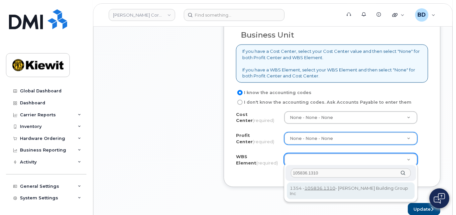
type input "105836.1310"
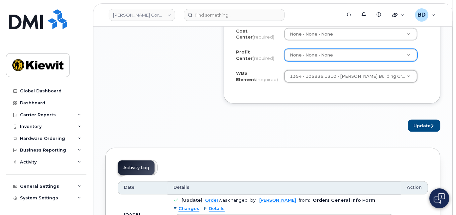
scroll to position [664, 0]
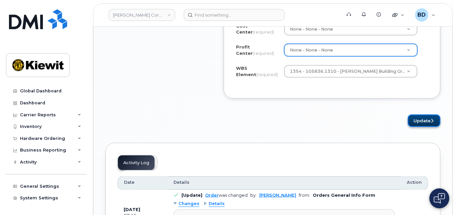
click at [421, 120] on button "Update" at bounding box center [423, 121] width 33 height 12
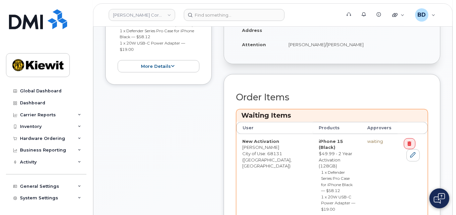
scroll to position [221, 0]
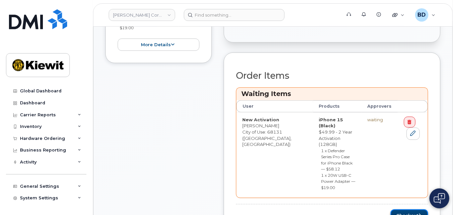
click at [401, 209] on button "Checkout" at bounding box center [409, 215] width 38 height 12
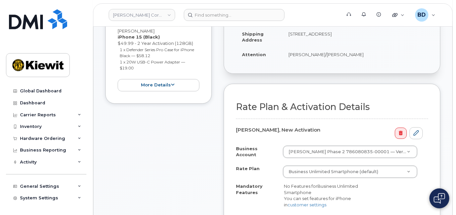
scroll to position [177, 0]
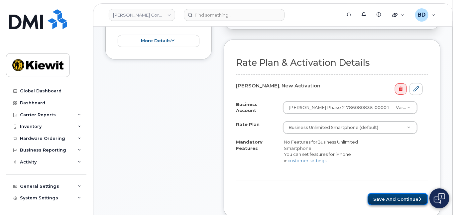
click at [387, 198] on button "Save and Continue" at bounding box center [397, 199] width 60 height 12
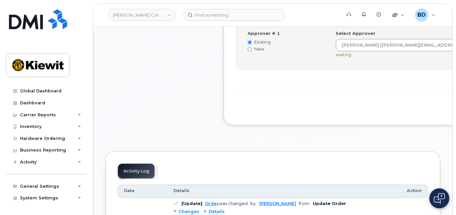
scroll to position [266, 0]
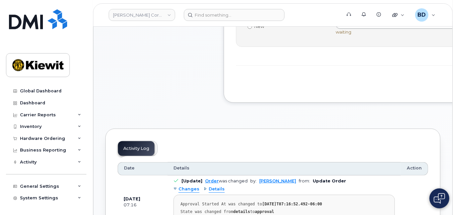
scroll to position [0, 0]
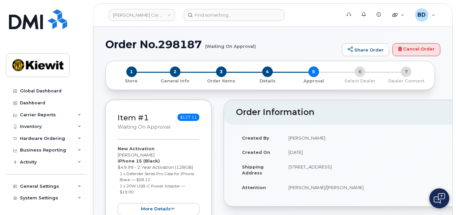
click at [176, 44] on h1 "Order No.298187 (Waiting On Approval)" at bounding box center [221, 45] width 233 height 12
click at [185, 39] on h1 "Order No.298187 (Waiting On Approval)" at bounding box center [221, 45] width 233 height 12
copy h1 "298187"
click at [78, 137] on icon at bounding box center [79, 138] width 3 height 3
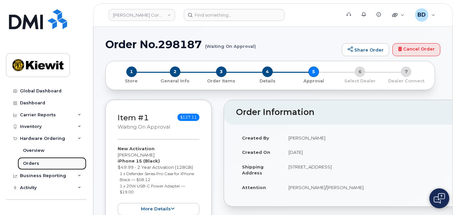
click at [33, 163] on div "Orders" at bounding box center [31, 163] width 16 height 6
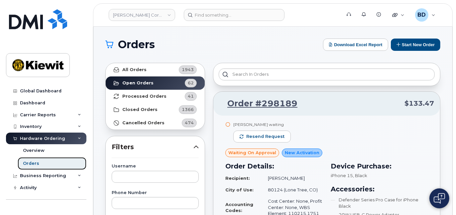
click at [49, 160] on link "Orders" at bounding box center [52, 163] width 69 height 13
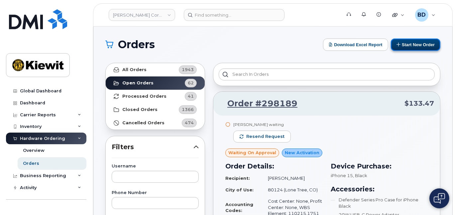
click at [415, 44] on button "Start New Order" at bounding box center [414, 45] width 49 height 12
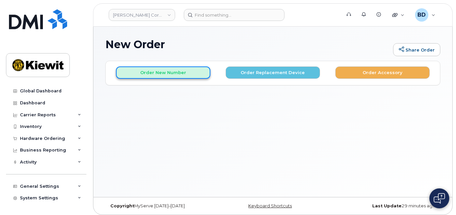
click at [155, 72] on button "Order New Number" at bounding box center [163, 72] width 94 height 12
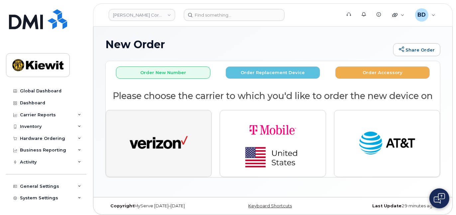
click at [165, 145] on img "button" at bounding box center [158, 143] width 58 height 30
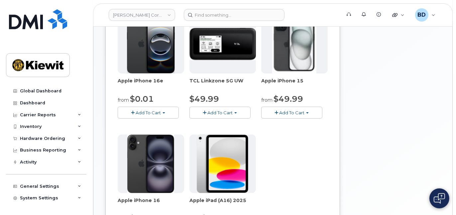
scroll to position [133, 0]
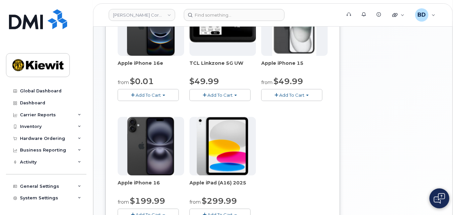
click at [292, 98] on button "Add To Cart" at bounding box center [291, 95] width 61 height 12
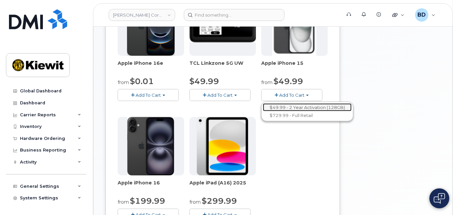
click at [288, 104] on link "$49.99 - 2 Year Activation (128GB)" at bounding box center [307, 107] width 89 height 8
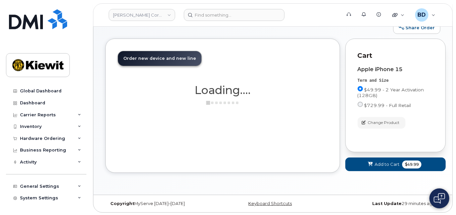
scroll to position [98, 0]
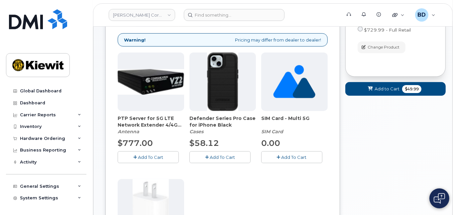
click at [226, 157] on span "Add To Cart" at bounding box center [221, 156] width 25 height 5
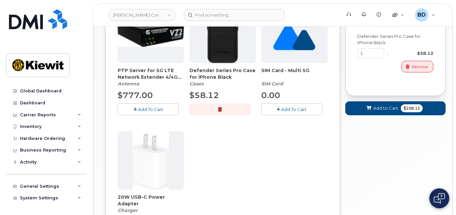
scroll to position [186, 0]
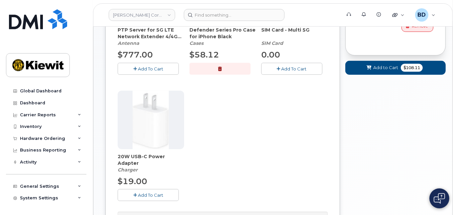
click at [143, 194] on span "Add To Cart" at bounding box center [150, 194] width 25 height 5
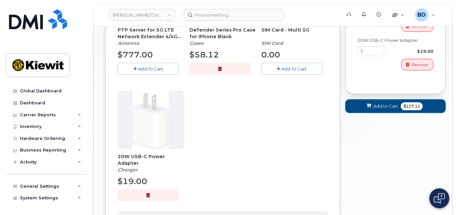
click at [381, 107] on span "Add to Cart" at bounding box center [385, 106] width 25 height 6
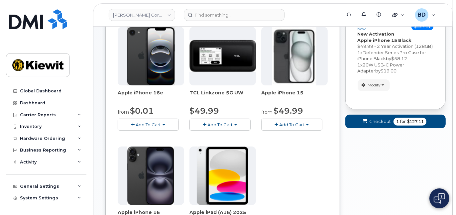
scroll to position [92, 0]
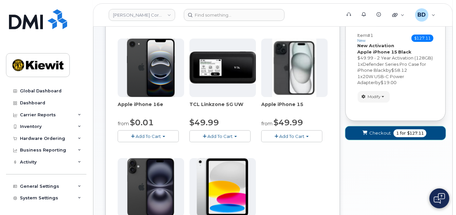
click at [375, 130] on span "Checkout" at bounding box center [380, 133] width 22 height 6
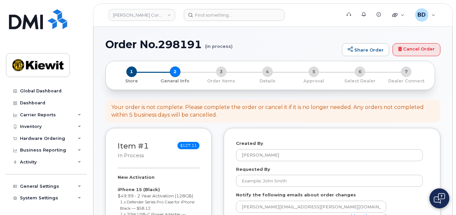
select select
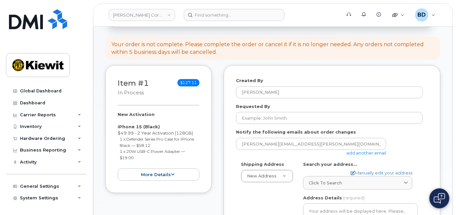
scroll to position [88, 0]
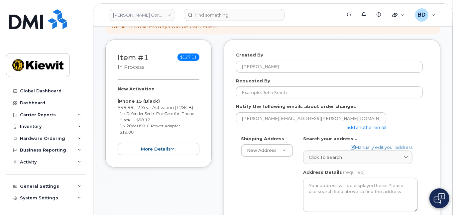
click at [363, 125] on link "add another email" at bounding box center [366, 127] width 40 height 5
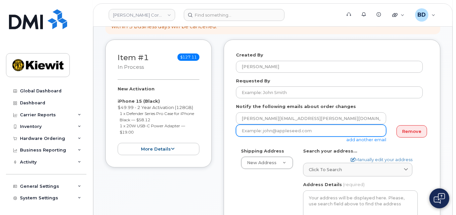
click at [261, 132] on input "email" at bounding box center [311, 131] width 150 height 12
paste input "[EMAIL_ADDRESS][PERSON_NAME][PERSON_NAME][DOMAIN_NAME]"
type input "[EMAIL_ADDRESS][PERSON_NAME][PERSON_NAME][DOMAIN_NAME]"
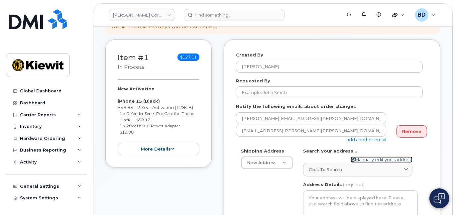
click at [369, 158] on link "Manually edit your address" at bounding box center [381, 159] width 62 height 6
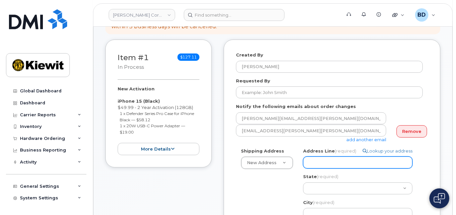
select select
click at [325, 162] on input "Address Line (required)" at bounding box center [357, 162] width 109 height 12
paste input "8900 Renner Blvd."
type input "8900 Renner Blvd."
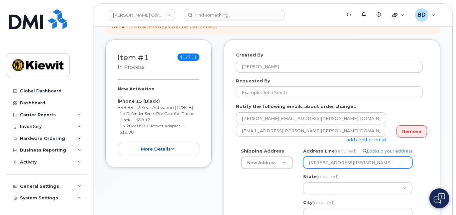
select select
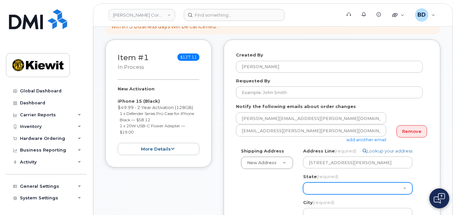
click at [322, 188] on select "Alabama Alaska American Samoa Arizona Arkansas California Colorado Connecticut …" at bounding box center [357, 188] width 109 height 12
select select "KS"
click at [303, 182] on select "Alabama Alaska American Samoa Arizona Arkansas California Colorado Connecticut …" at bounding box center [357, 188] width 109 height 12
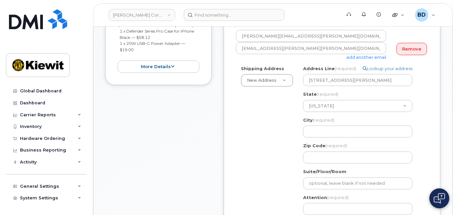
scroll to position [177, 0]
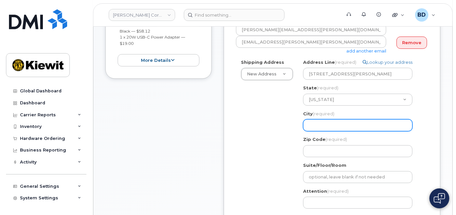
click at [314, 122] on input "City (required)" at bounding box center [357, 125] width 109 height 12
select select
type input "L"
select select
type input "Le"
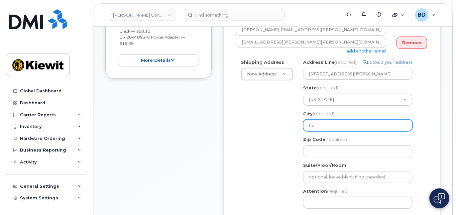
select select
type input "Len"
select select
type input "Lene"
select select
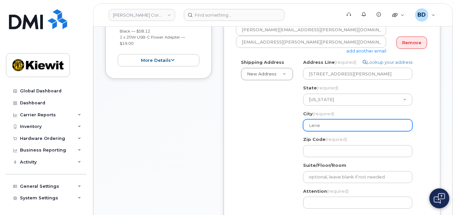
type input "Lenex"
select select
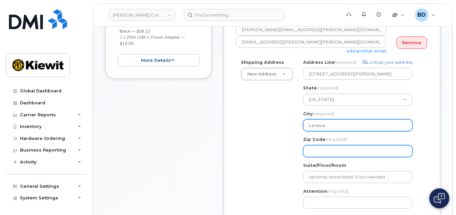
type input "Lenexa"
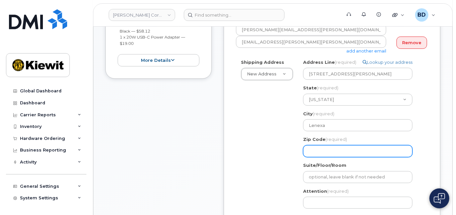
click at [319, 148] on input "Zip Code (required)" at bounding box center [357, 151] width 109 height 12
paste input "66219"
select select
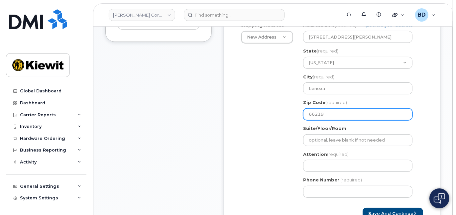
scroll to position [266, 0]
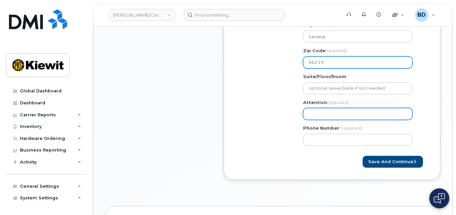
type input "66219"
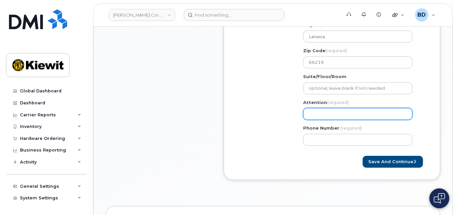
click at [313, 108] on input "Attention (required)" at bounding box center [357, 114] width 109 height 12
select select
type input "A"
select select
type input "An"
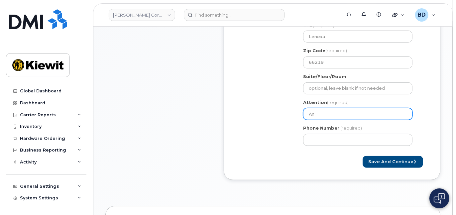
select select
type input "Ant"
select select
type input "Anth"
select select
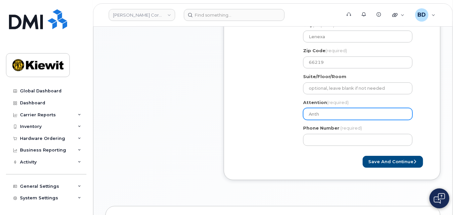
type input "Antho"
select select
type input "Anthon"
select select
type input "Anthony"
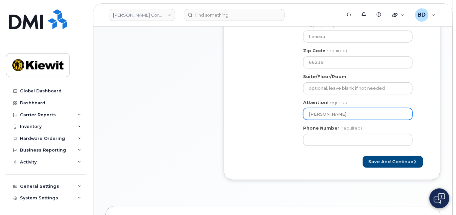
select select
type input "Anthony G"
select select
type input "Anthony Go"
select select
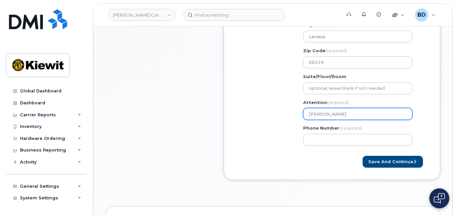
type input "Anthony Gol"
select select
type input "Anthony Gold"
select select
type input "Anthony Goldf"
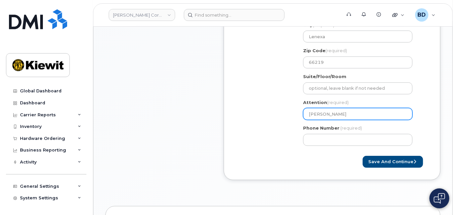
select select
type input "Anthony Goldfi"
select select
type input "Anthony Goldfie"
select select
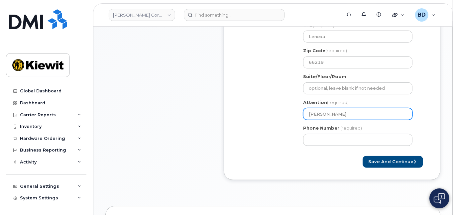
type input "Anthony Goldfiel"
select select
type input "Anthony Goldfield"
select select
type input "Anthony Goldfield/"
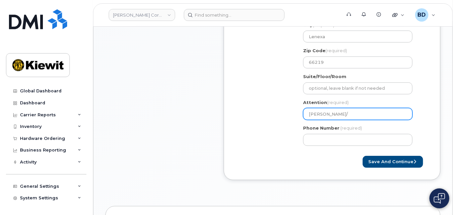
select select
type input "Anthony Goldfield/R"
select select
type input "Anthony Goldfield/Ry"
select select
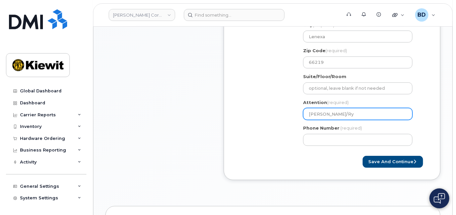
type input "Anthony Goldfield/Rya"
select select
type input "Anthony Goldfield/Ryan"
select select
type input "Anthony Goldfield/Ryan F"
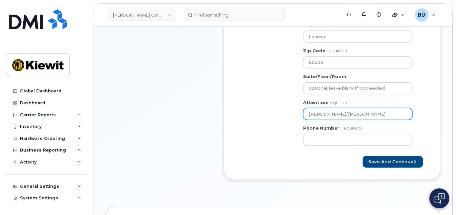
select select
type input "Anthony Goldfield/Ryan Fo"
select select
type input "Anthony Goldfield/Ryan For"
select select
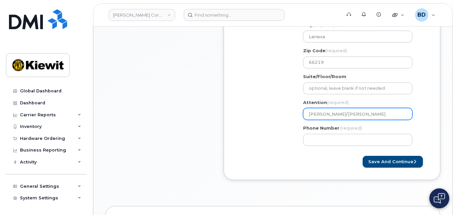
type input "Anthony Goldfield/Ryan Fors"
select select
type input "Anthony Goldfield/Ryan Forsy"
select select
type input "Anthony Goldfield/Ryan Forsyt"
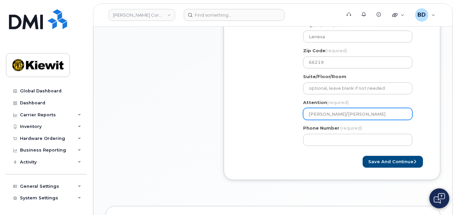
select select
drag, startPoint x: 350, startPoint y: 112, endPoint x: 389, endPoint y: 112, distance: 39.5
click at [389, 112] on input "Anthony Goldfield/Ryan Forsyth" at bounding box center [357, 114] width 109 height 12
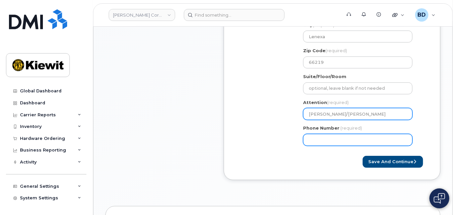
type input "Anthony Goldfield/Ryan Forsyth"
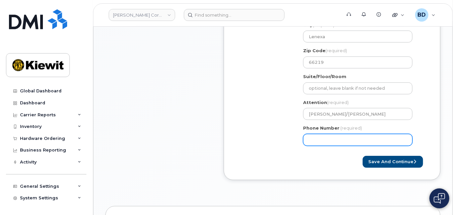
drag, startPoint x: 313, startPoint y: 142, endPoint x: 314, endPoint y: 138, distance: 4.3
click at [313, 142] on input "Phone Number" at bounding box center [357, 140] width 109 height 12
type input "8777727707"
select select
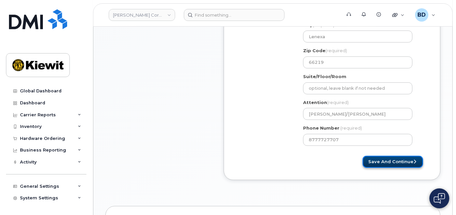
click at [389, 161] on button "Save and Continue" at bounding box center [392, 162] width 60 height 12
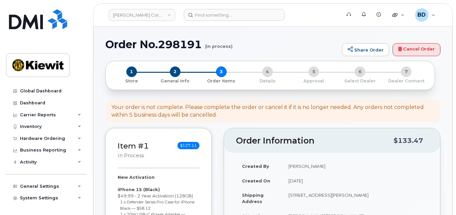
select select
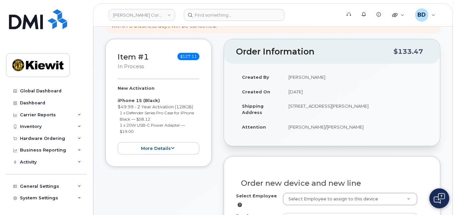
scroll to position [133, 0]
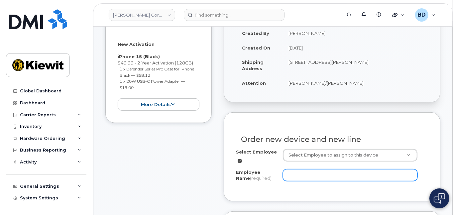
click at [314, 177] on input "Employee Name (required)" at bounding box center [350, 175] width 135 height 12
click at [290, 173] on input "Employee Name (required)" at bounding box center [350, 175] width 135 height 12
paste input "[PERSON_NAME]"
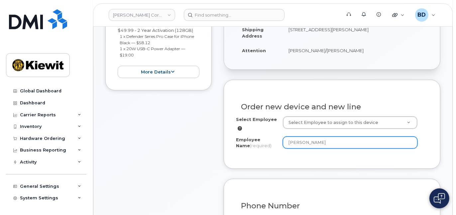
scroll to position [221, 0]
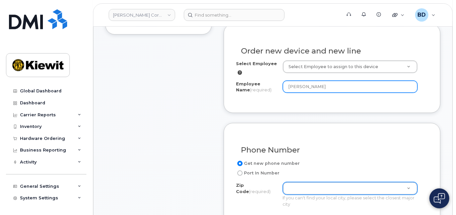
type input "Ryan Forsyth"
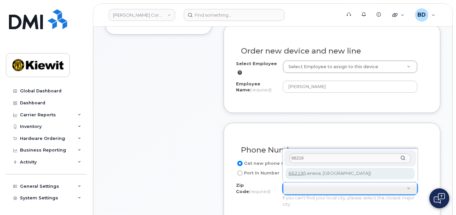
type input "66219"
type input "66219 (Lenexa, KS)"
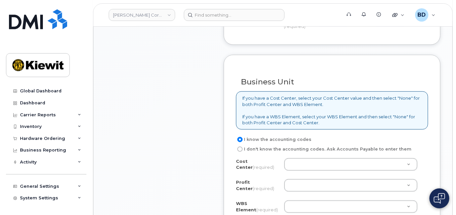
scroll to position [531, 0]
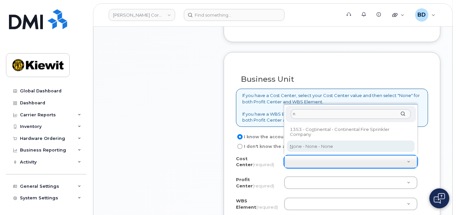
type input "n"
type input "None"
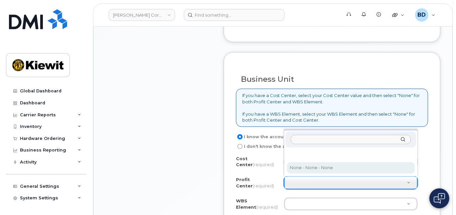
select select "None"
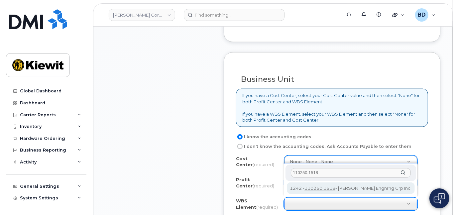
type input "110250.1518"
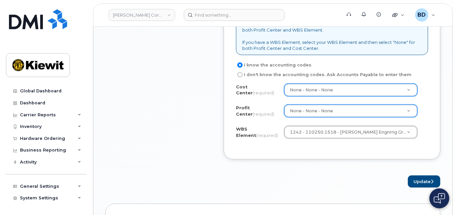
scroll to position [664, 0]
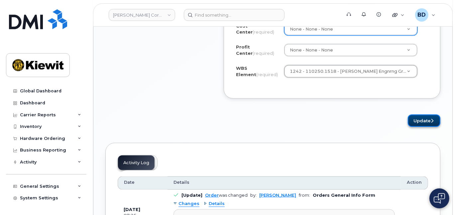
click at [419, 119] on button "Update" at bounding box center [423, 121] width 33 height 12
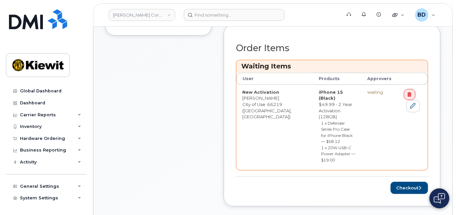
scroll to position [266, 0]
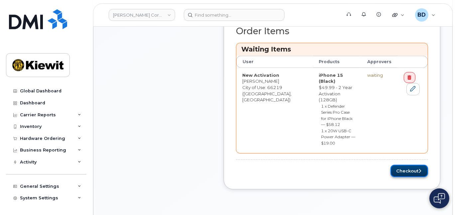
click at [408, 165] on button "Checkout" at bounding box center [409, 171] width 38 height 12
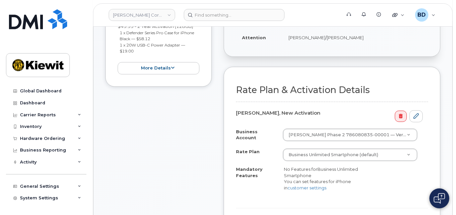
scroll to position [177, 0]
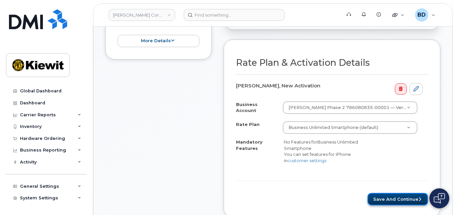
click at [399, 196] on button "Save and Continue" at bounding box center [397, 199] width 60 height 12
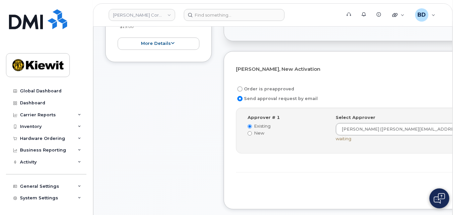
scroll to position [177, 0]
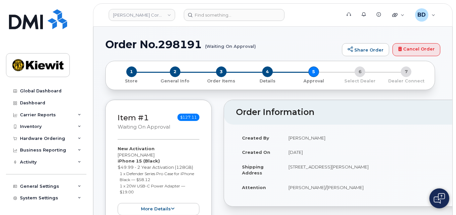
click at [179, 43] on h1 "Order No.298191 (Waiting On Approval)" at bounding box center [221, 45] width 233 height 12
copy h1 "298191"
click at [168, 13] on link "Kiewit Corporation" at bounding box center [142, 15] width 66 height 12
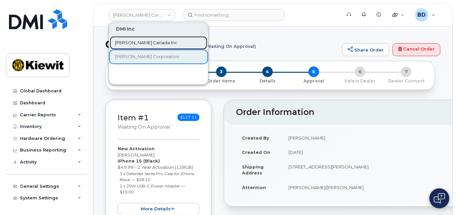
click at [133, 44] on span "[PERSON_NAME] Canada Inc" at bounding box center [146, 43] width 62 height 7
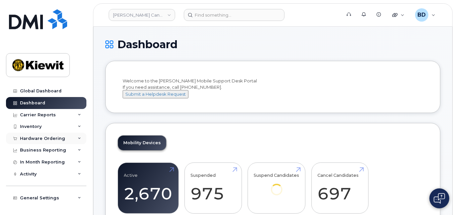
click at [78, 137] on icon at bounding box center [79, 138] width 3 height 3
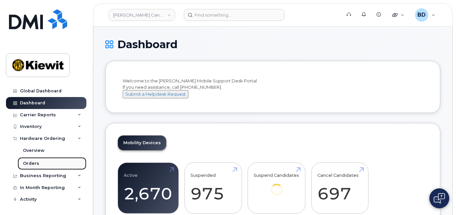
click at [31, 163] on div "Orders" at bounding box center [31, 163] width 16 height 6
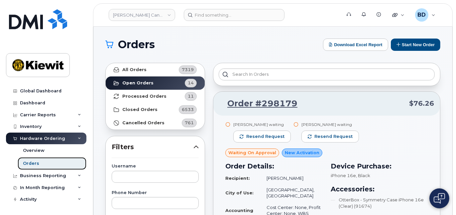
click at [64, 162] on link "Orders" at bounding box center [52, 163] width 69 height 13
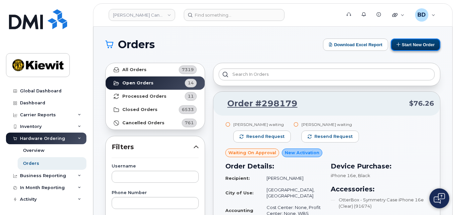
click at [413, 44] on button "Start New Order" at bounding box center [414, 45] width 49 height 12
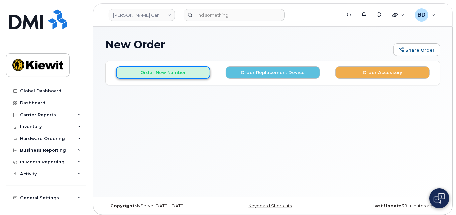
click at [178, 73] on button "Order New Number" at bounding box center [163, 72] width 94 height 12
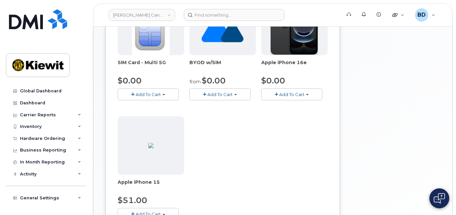
scroll to position [177, 0]
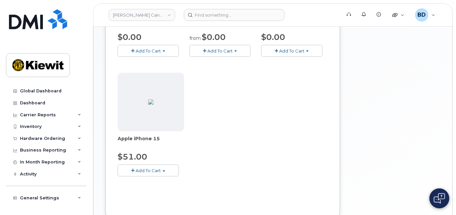
click at [149, 171] on span "Add To Cart" at bounding box center [147, 170] width 25 height 5
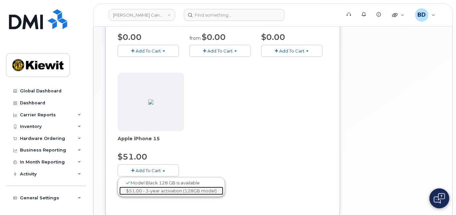
click at [146, 187] on link "$51.00 - 3-year activation (128GB model)" at bounding box center [171, 191] width 104 height 8
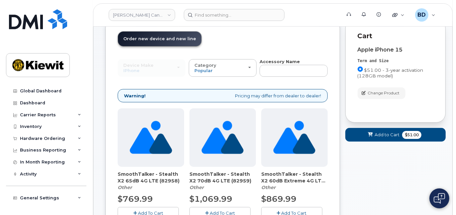
scroll to position [0, 0]
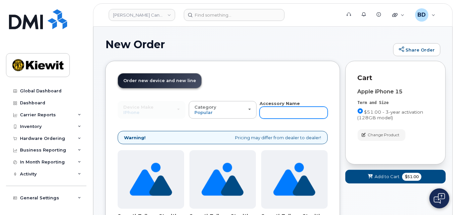
click at [270, 110] on input "text" at bounding box center [293, 113] width 68 height 12
type input "case"
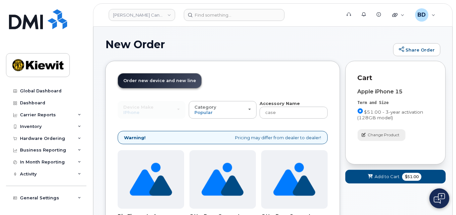
click at [385, 133] on span "Change Product" at bounding box center [384, 135] width 32 height 6
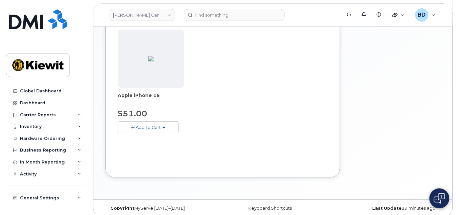
scroll to position [221, 0]
click at [147, 125] on span "Add To Cart" at bounding box center [147, 126] width 25 height 5
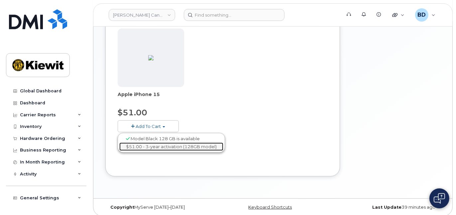
click at [167, 145] on link "$51.00 - 3-year activation (128GB model)" at bounding box center [171, 146] width 104 height 8
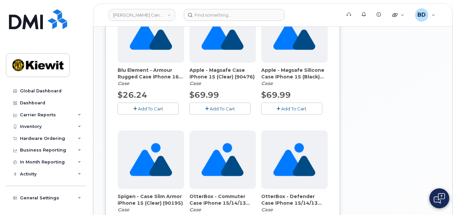
scroll to position [443, 0]
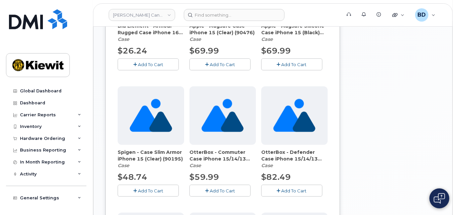
click at [225, 188] on span "Add To Cart" at bounding box center [221, 190] width 25 height 5
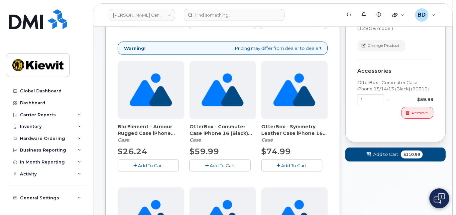
scroll to position [88, 0]
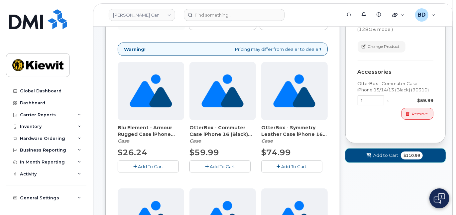
click at [377, 154] on span "Add to Cart" at bounding box center [385, 155] width 25 height 6
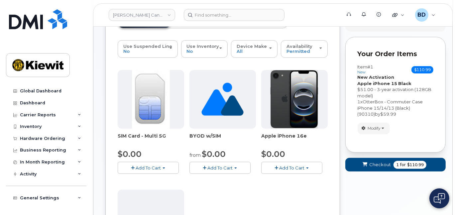
scroll to position [44, 0]
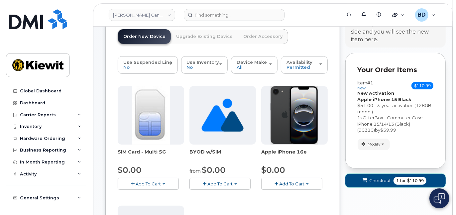
click at [376, 180] on span "Checkout" at bounding box center [380, 180] width 22 height 6
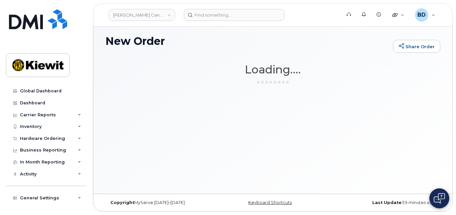
scroll to position [3, 0]
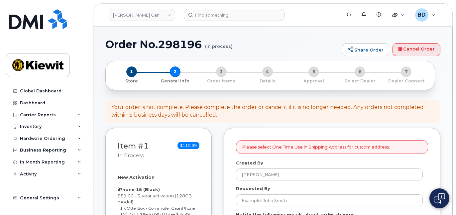
select select
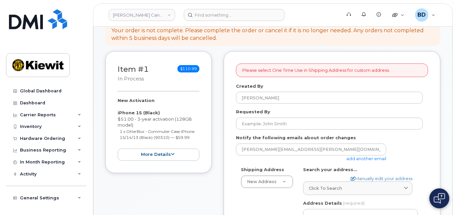
scroll to position [88, 0]
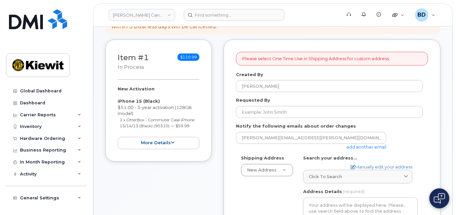
click at [375, 147] on link "add another email" at bounding box center [366, 146] width 40 height 5
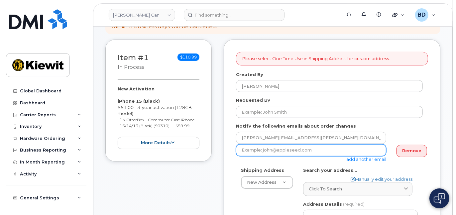
click at [300, 151] on input "email" at bounding box center [311, 150] width 150 height 12
paste input "matt.gabriel@kiewit.com"
type input "matt.gabriel@kiewit.com"
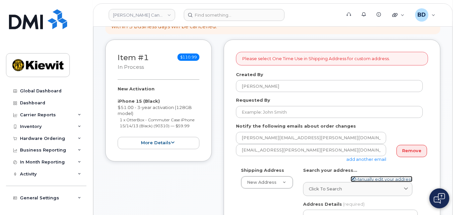
click at [366, 176] on link "Manually edit your address" at bounding box center [381, 179] width 62 height 6
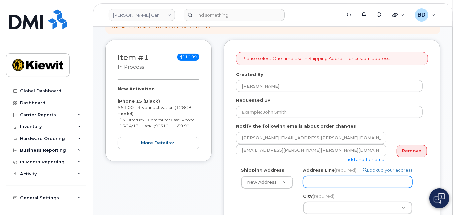
click at [316, 185] on input "Address Line (required)" at bounding box center [357, 182] width 109 height 12
click at [312, 176] on input "Address Line (required)" at bounding box center [357, 182] width 109 height 12
click at [316, 178] on input "Address Line (required)" at bounding box center [357, 182] width 109 height 12
paste input "12250 33 St NE"
select select
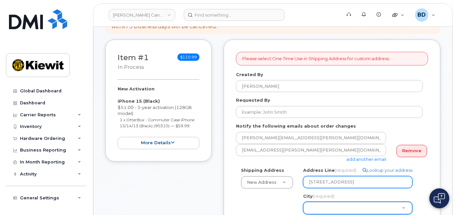
type input "12250 33 St NE"
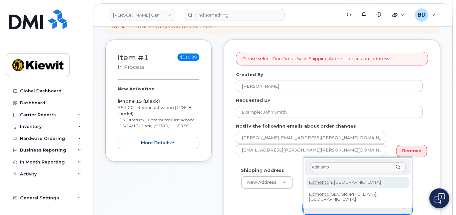
type input "edmonto"
select select
type input "182"
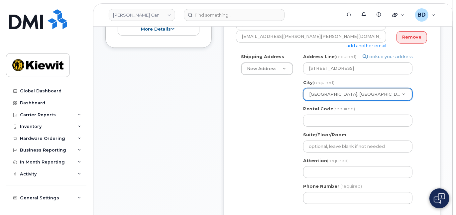
scroll to position [221, 0]
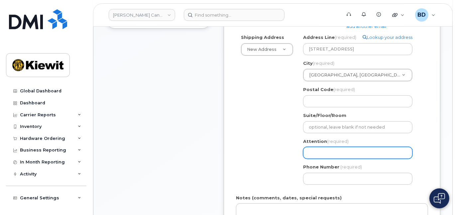
click at [336, 151] on input "Attention (required)" at bounding box center [357, 153] width 109 height 12
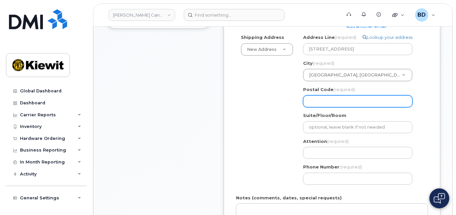
click at [311, 101] on input "Postal Code (required)" at bounding box center [357, 101] width 109 height 12
paste input "T6S 1H6"
select select
type input "T6S 1H6"
click at [318, 100] on input "T6S 1H6" at bounding box center [357, 101] width 109 height 12
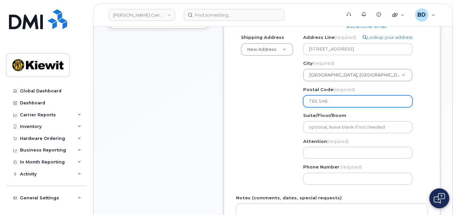
select select
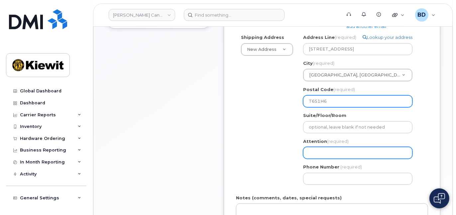
type input "T6S1H6"
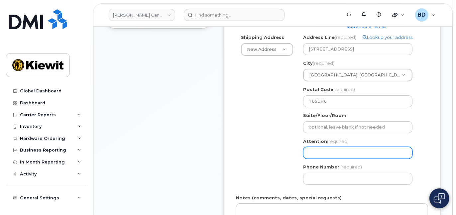
click at [325, 149] on input "Attention (required)" at bounding box center [357, 153] width 109 height 12
select select
type input "V"
select select
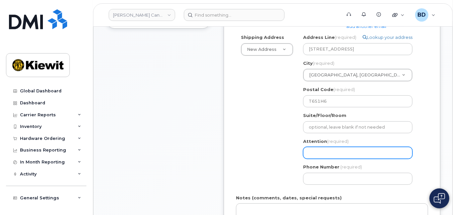
type input "B"
select select
type input "Bl"
select select
type input "Bla"
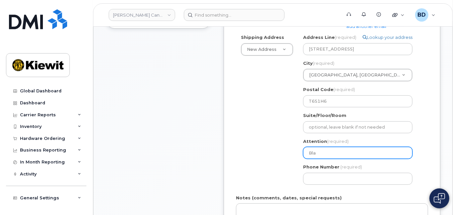
select select
type input "Blai"
select select
type input "Blair"
select select
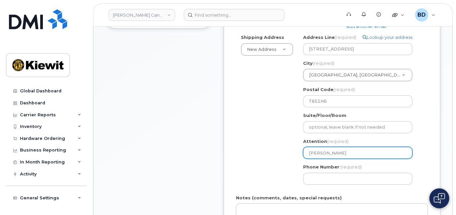
type input "Blair H"
select select
type input "Blair Hu"
select select
type input "Blair Hun"
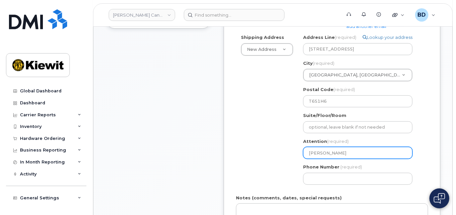
select select
type input "Blair Hunt"
select select
type input "Blair Hunt?"
select select
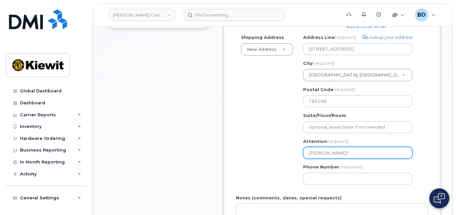
type input "Blair Hunt? R"
select select
type input "Blair Hunt? Ri"
select select
type input "Blair Hunt? Ric"
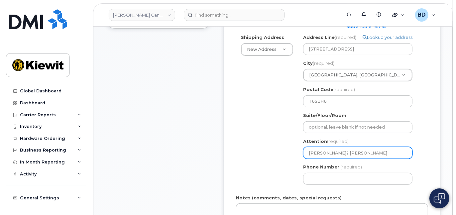
select select
type input "Blair Hunt? Rick"
select select
type input "Blair Hunt? Rick H"
select select
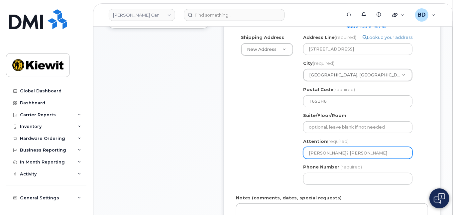
type input "Blair Hunt? Rick Hu"
select select
type input "Blair Hunt? Rick Hun"
select select
type input "Blair Hunt? Rick Hunn"
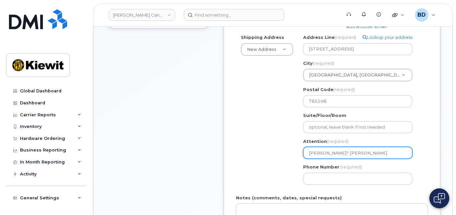
select select
type input "Blair Hunt? Rick Hunne"
select select
type input "Blair Hunt? Rick Hunnem"
select select
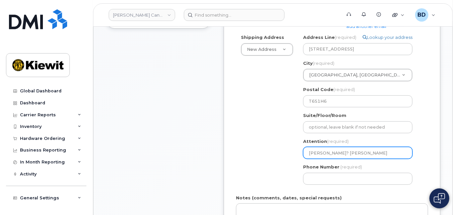
type input "Blair Hunt? Rick Hunnema"
select select
type input "Blair Hunt? Rick Hunneman"
click at [331, 149] on input "Blair Hunt? Rick Hunneman" at bounding box center [357, 153] width 109 height 12
select select
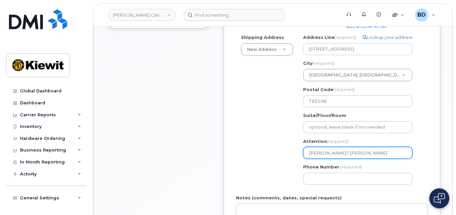
type input "Blair Hunt Rick Hunneman"
select select
type input "Blair HuntRick Hunneman"
select select
type input "[PERSON_NAME]/[PERSON_NAME]"
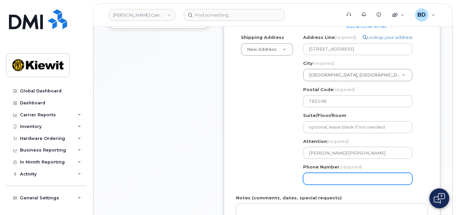
click at [322, 182] on input "Phone Number" at bounding box center [357, 179] width 109 height 12
type input "877772770"
select select
click at [339, 176] on input "8777727707" at bounding box center [357, 179] width 109 height 12
type input "8777727707"
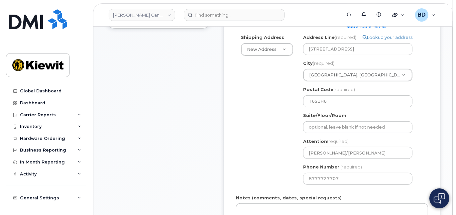
drag, startPoint x: 274, startPoint y: 92, endPoint x: 284, endPoint y: 101, distance: 13.2
click at [274, 92] on div "Shipping Address New Address New Address 200 10333 Southport Road SW 200 10333 …" at bounding box center [329, 111] width 187 height 155
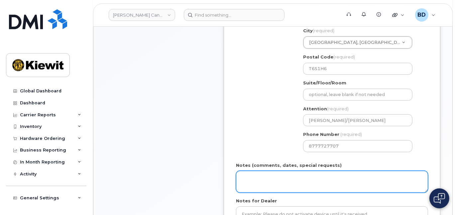
scroll to position [266, 0]
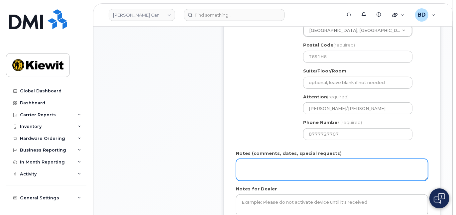
click at [252, 170] on textarea "Notes (comments, dates, special requests)" at bounding box center [332, 170] width 192 height 22
drag, startPoint x: 239, startPoint y: 159, endPoint x: 193, endPoint y: 159, distance: 45.5
click at [194, 159] on div "Item #1 in process $110.99 New Activation iPhone 15 (Black) $51.00 - 3-year act…" at bounding box center [272, 58] width 335 height 393
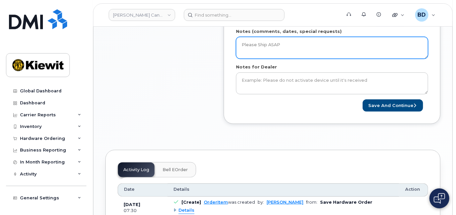
scroll to position [398, 0]
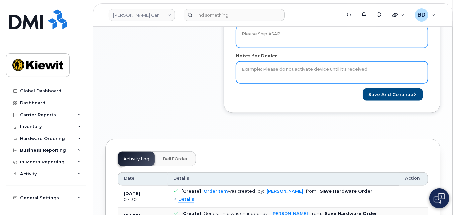
type textarea "Please Ship ASAP"
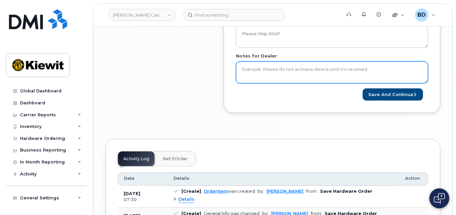
click at [260, 68] on textarea "Notes for Dealer" at bounding box center [332, 72] width 192 height 22
paste textarea "Please Ship ASAP"
type textarea "Please Ship ASAP"
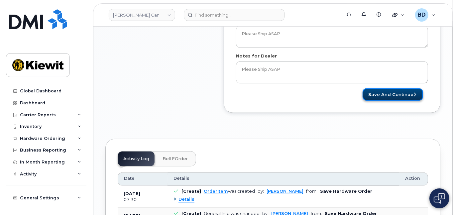
click at [404, 94] on button "Save and Continue" at bounding box center [392, 94] width 60 height 12
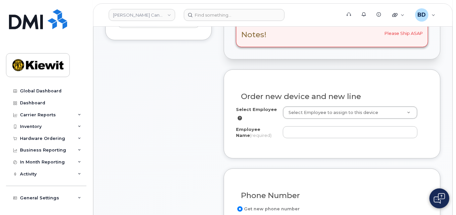
scroll to position [221, 0]
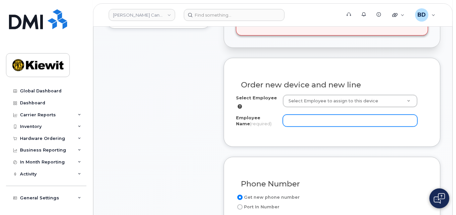
click at [295, 117] on input "Employee Name (required)" at bounding box center [350, 121] width 135 height 12
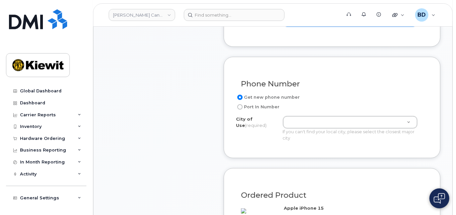
scroll to position [398, 0]
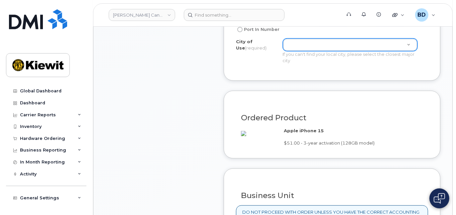
type input "[PERSON_NAME]"
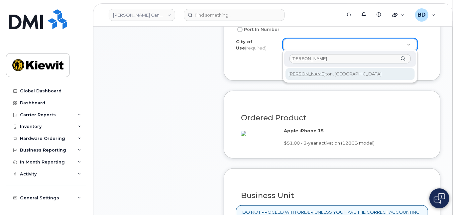
type input "[PERSON_NAME]"
type input "182"
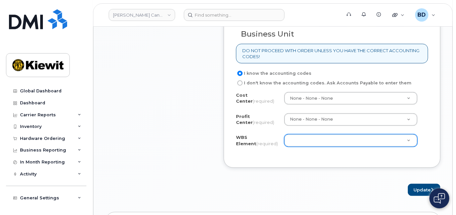
scroll to position [575, 0]
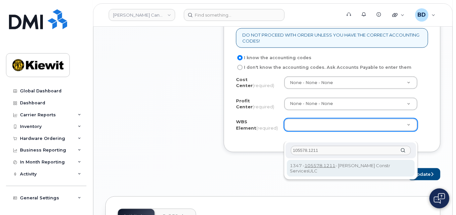
type input "105578.1211"
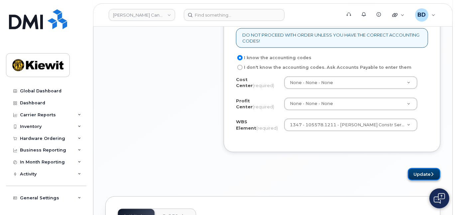
click at [421, 180] on button "Update" at bounding box center [423, 174] width 33 height 12
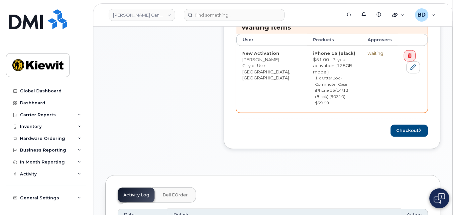
scroll to position [310, 0]
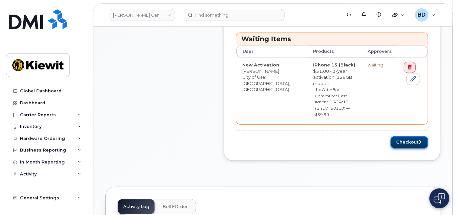
click at [412, 136] on button "Checkout" at bounding box center [409, 142] width 38 height 12
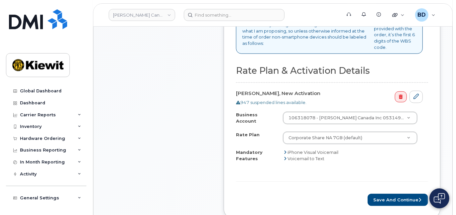
scroll to position [310, 0]
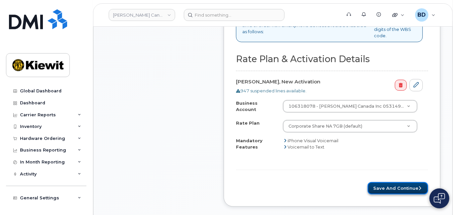
click at [389, 185] on button "Save and Continue" at bounding box center [397, 188] width 60 height 12
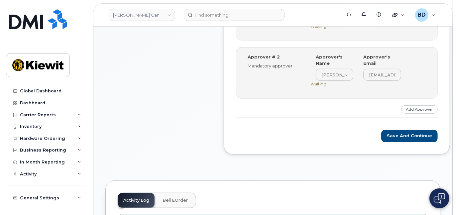
scroll to position [354, 0]
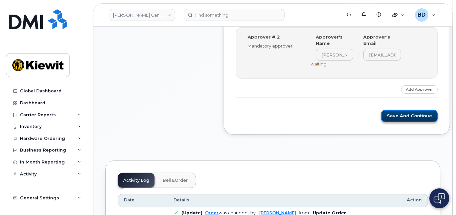
click at [404, 112] on button "Save and Continue" at bounding box center [409, 116] width 56 height 12
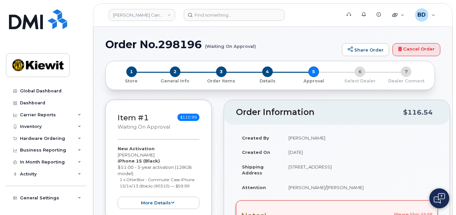
click at [177, 46] on h1 "Order No.298196 (Waiting On Approval)" at bounding box center [221, 45] width 233 height 12
copy h1 "298196"
